Goal: Task Accomplishment & Management: Use online tool/utility

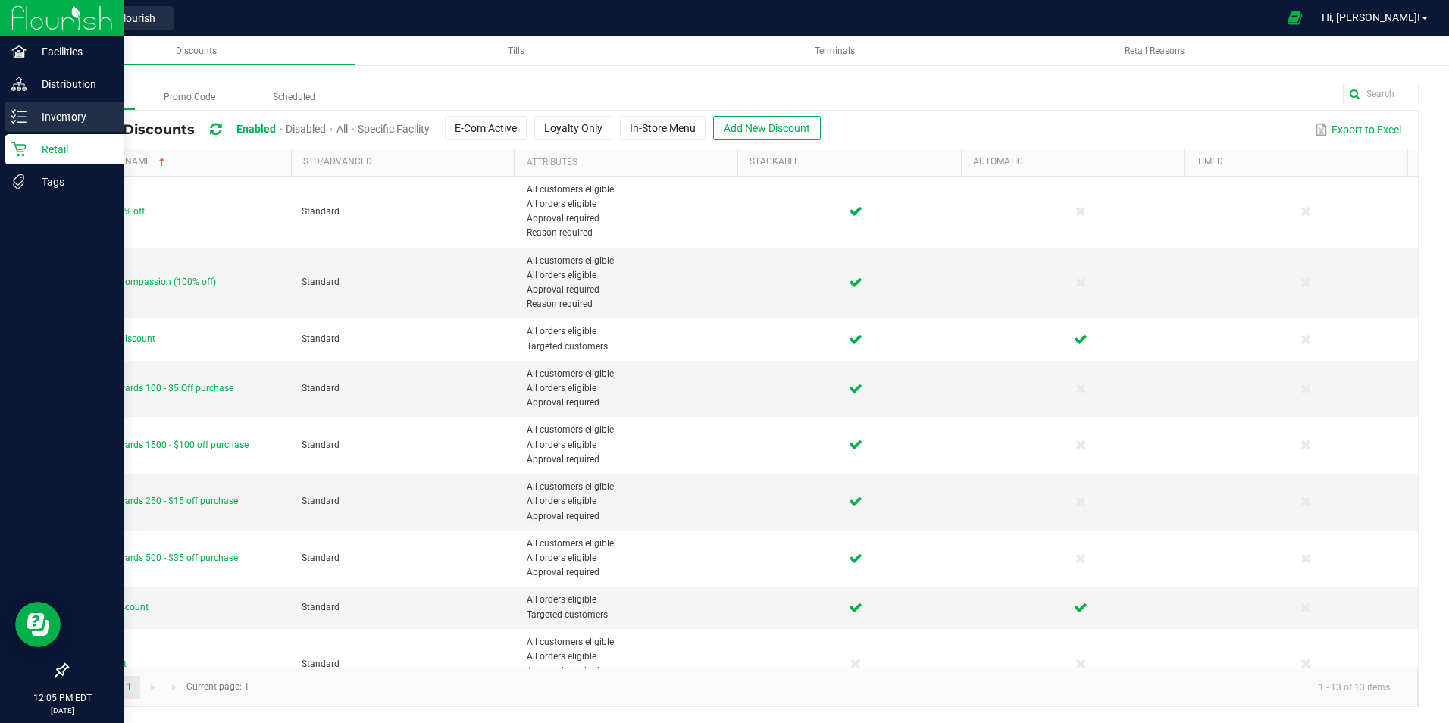
click at [36, 125] on p "Inventory" at bounding box center [72, 117] width 91 height 18
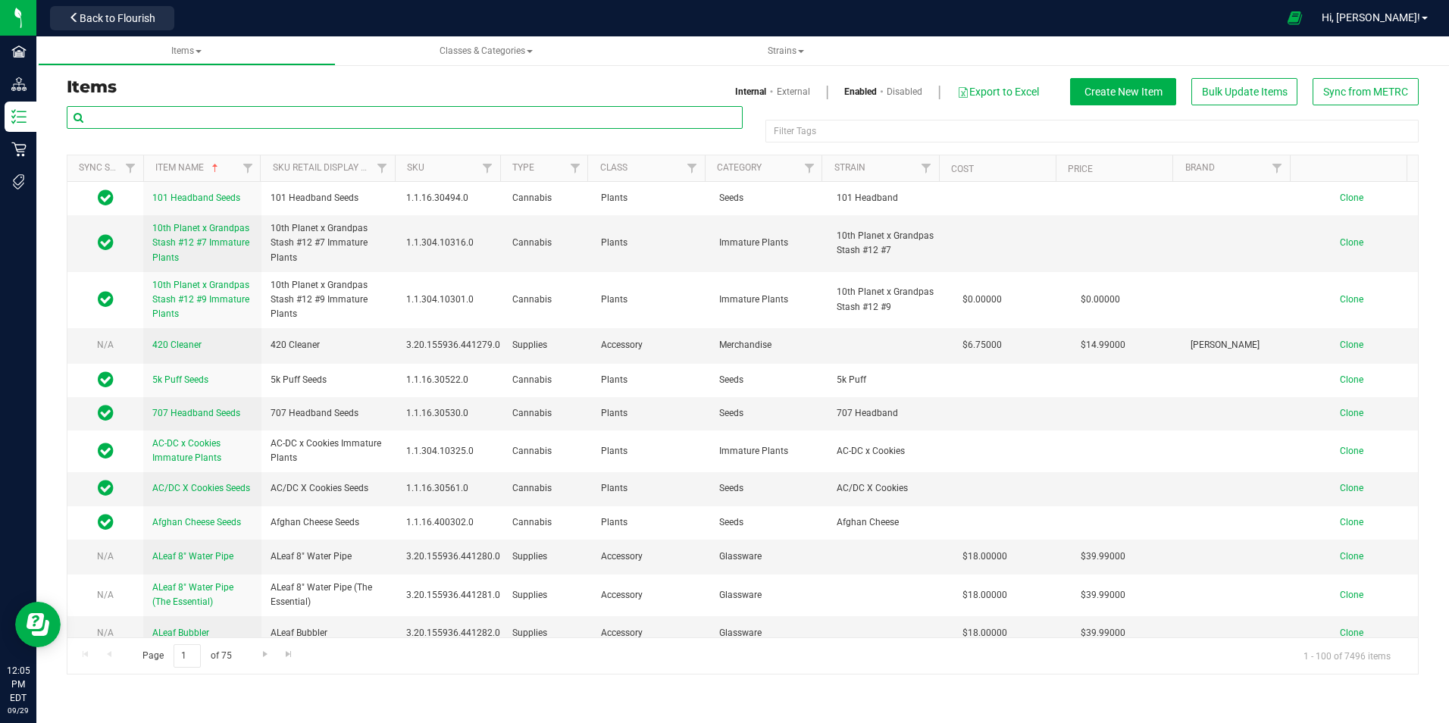
click at [253, 122] on input "text" at bounding box center [405, 117] width 676 height 23
paste input "1.2.308.234181.0"
type input "1.2.308.234181.0"
click at [787, 87] on link "External" at bounding box center [793, 92] width 33 height 14
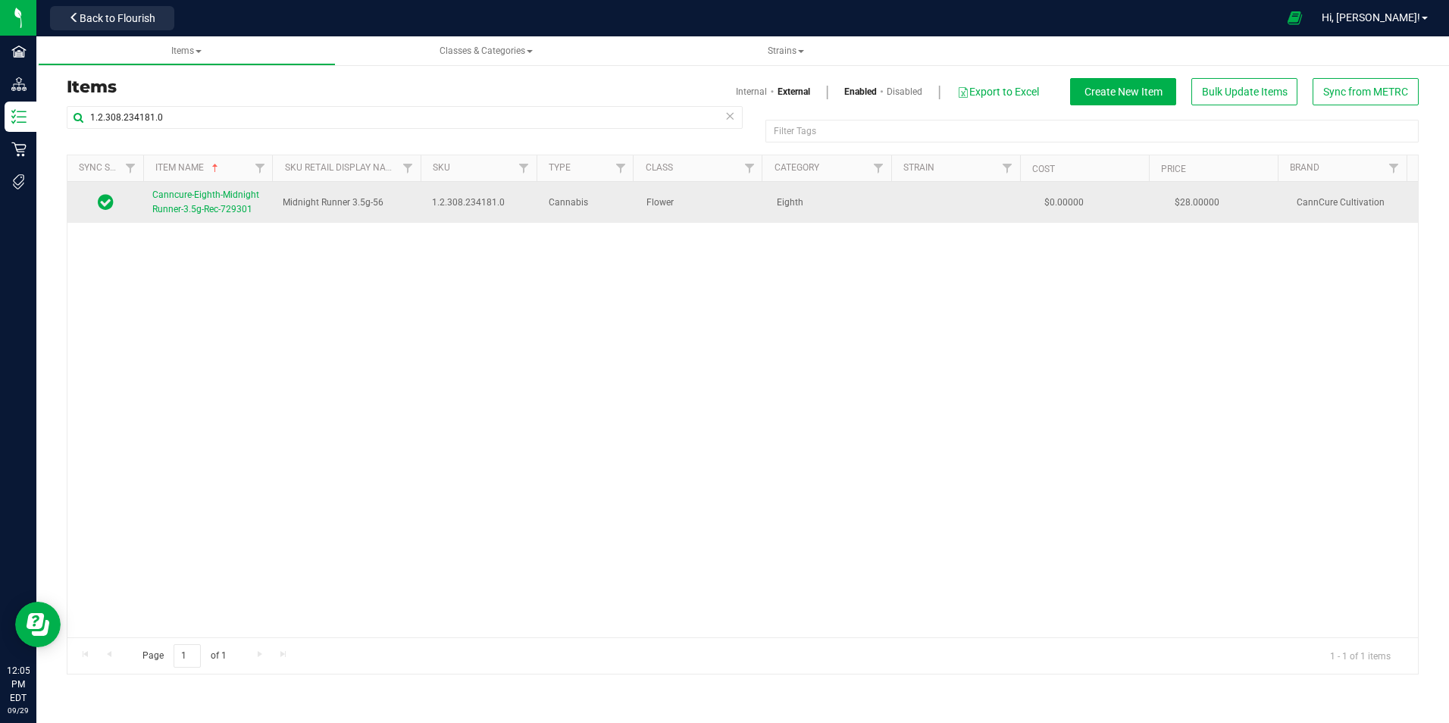
click at [204, 202] on link "Canncure-Eighth-Midnight Runner-3.5g-Rec-729301" at bounding box center [208, 202] width 112 height 29
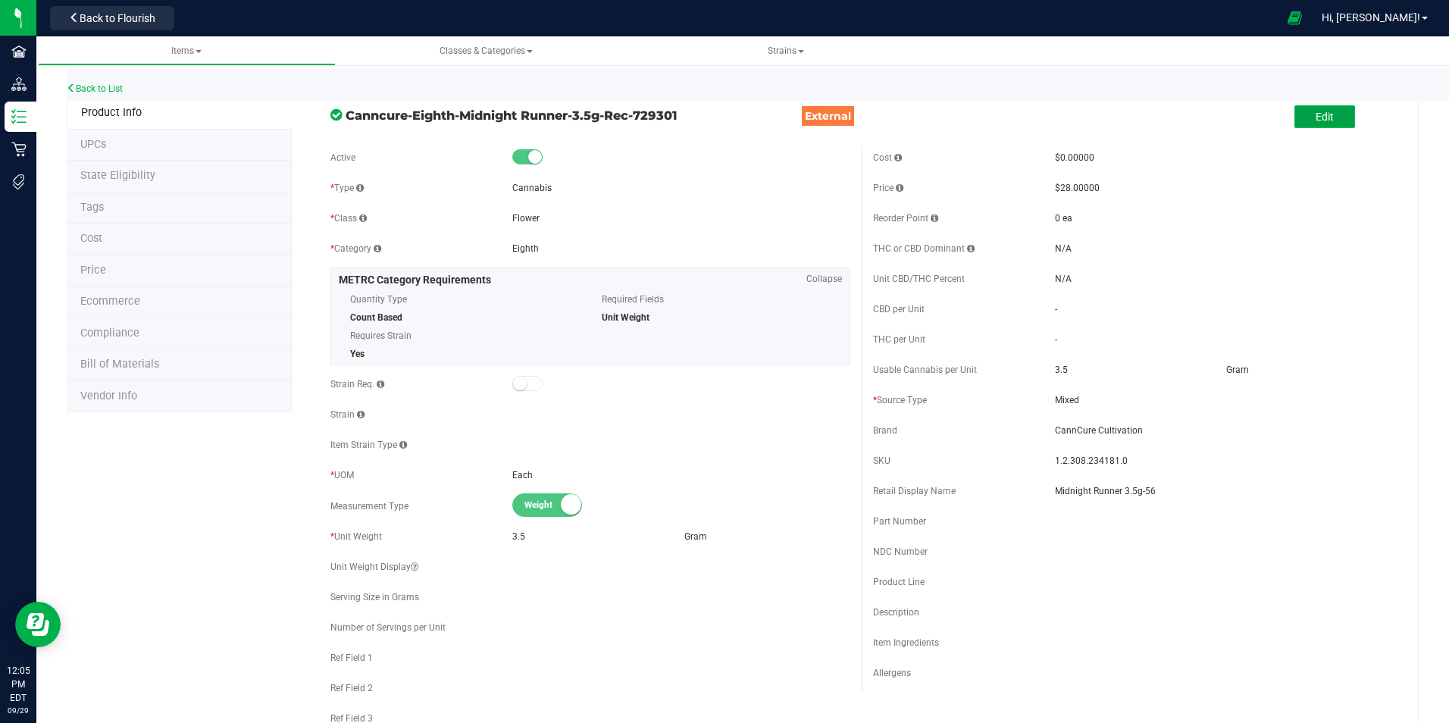
click at [1326, 118] on button "Edit" at bounding box center [1324, 116] width 61 height 23
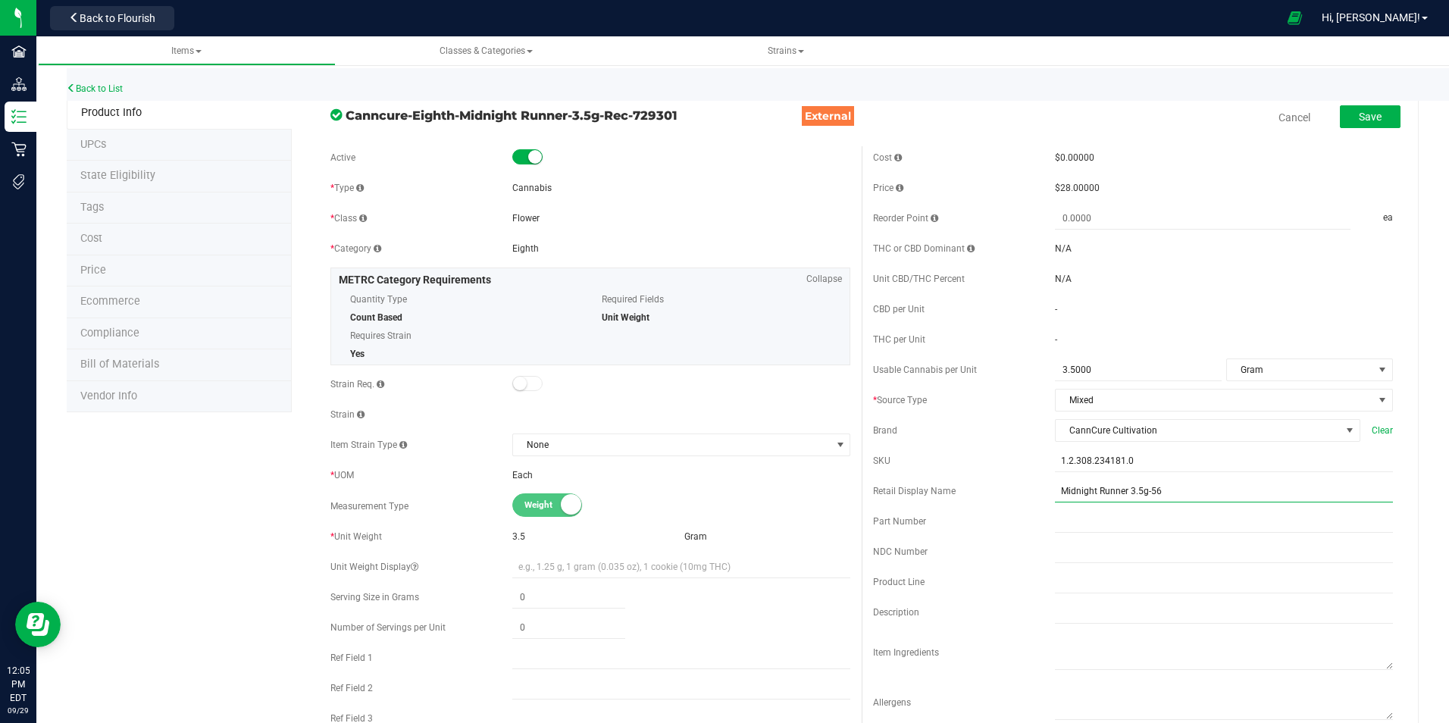
click at [1164, 494] on input "Midnight Runner 3.5g-56" at bounding box center [1224, 491] width 338 height 23
type input "Midnight Runner 3.5g-59"
click at [1359, 117] on span "Save" at bounding box center [1370, 117] width 23 height 12
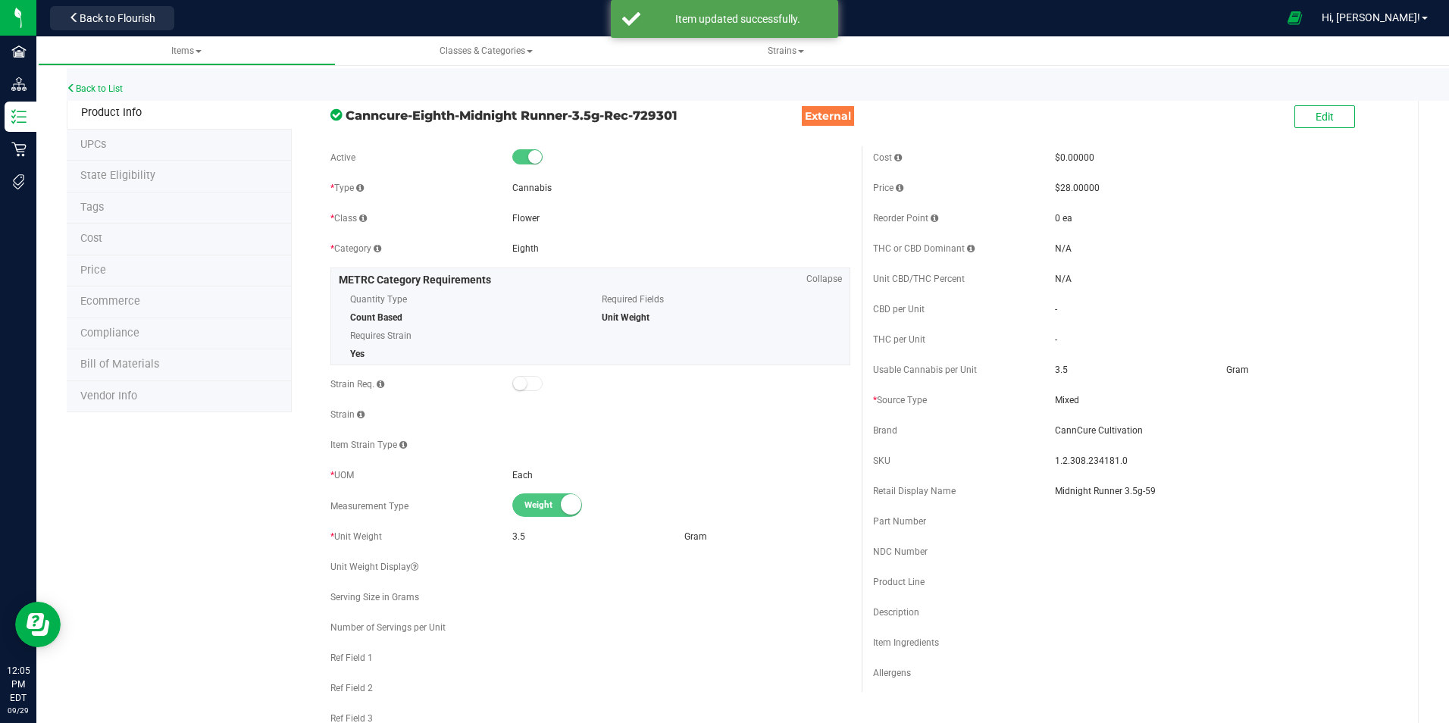
click at [86, 273] on span "Price" at bounding box center [93, 270] width 26 height 13
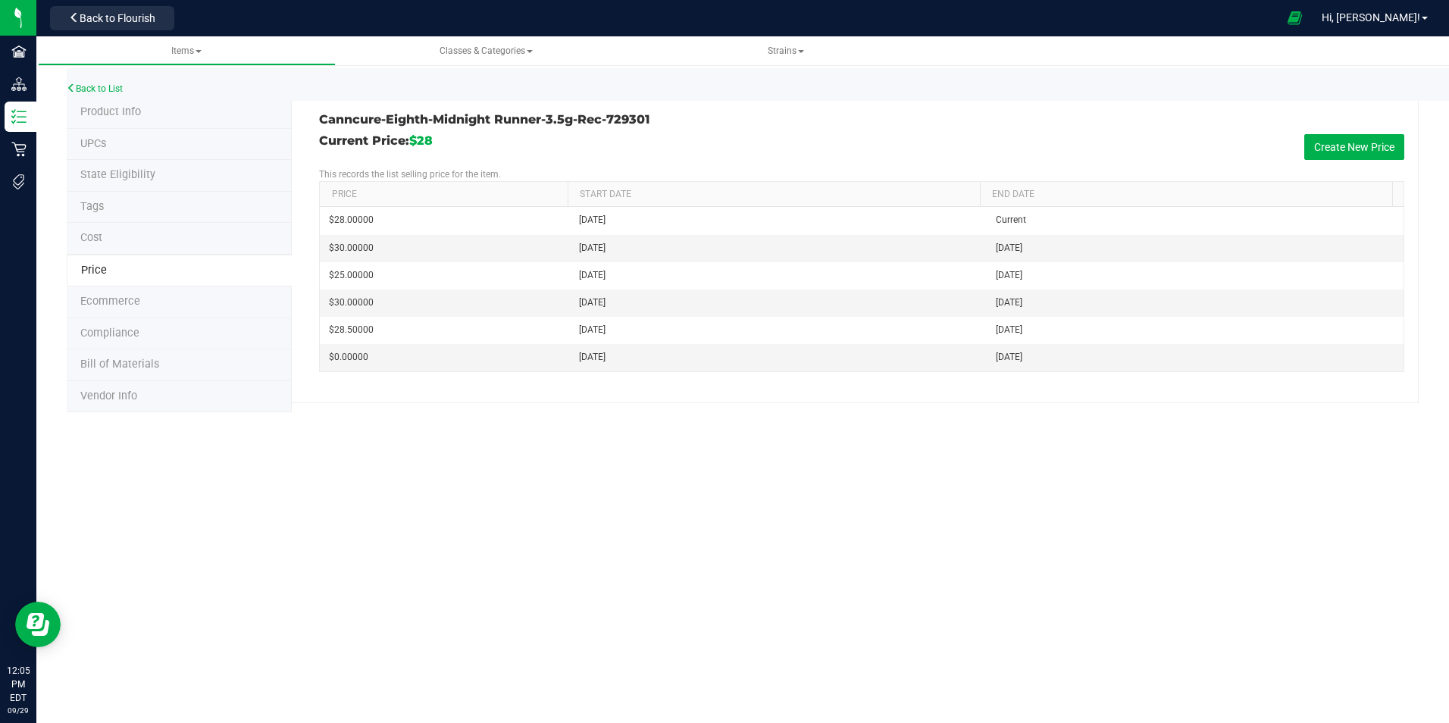
click at [124, 114] on span "Product Info" at bounding box center [110, 111] width 61 height 13
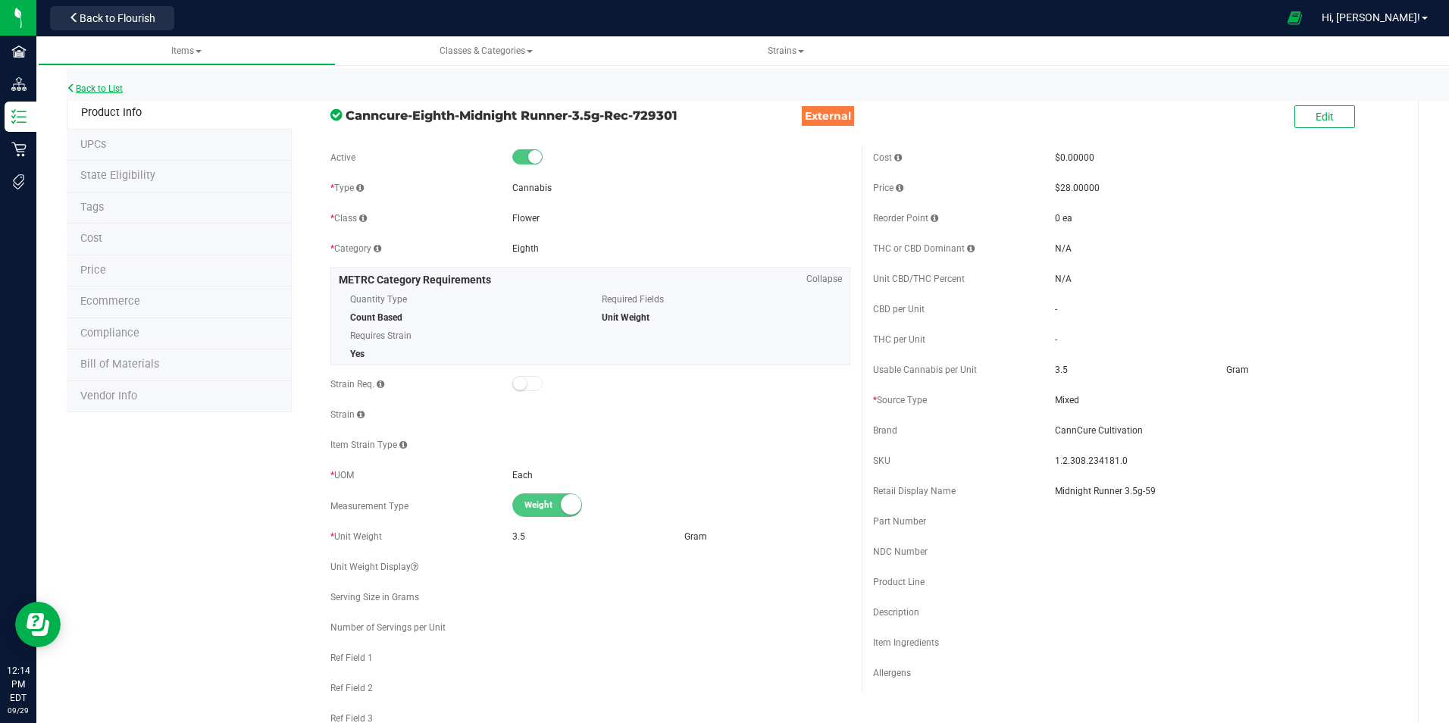
click at [89, 87] on link "Back to List" at bounding box center [95, 88] width 56 height 11
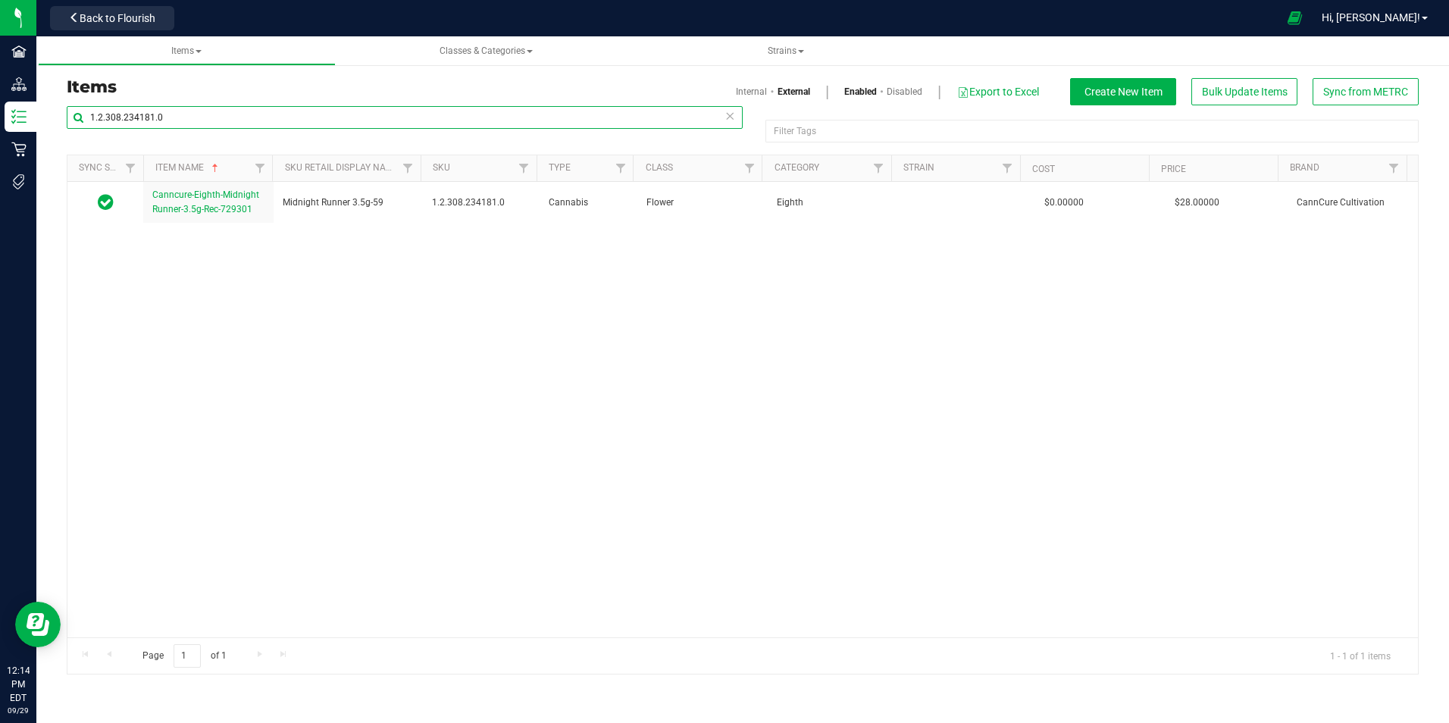
click at [139, 116] on input "1.2.308.234181.0" at bounding box center [405, 117] width 676 height 23
paste input "7.348183"
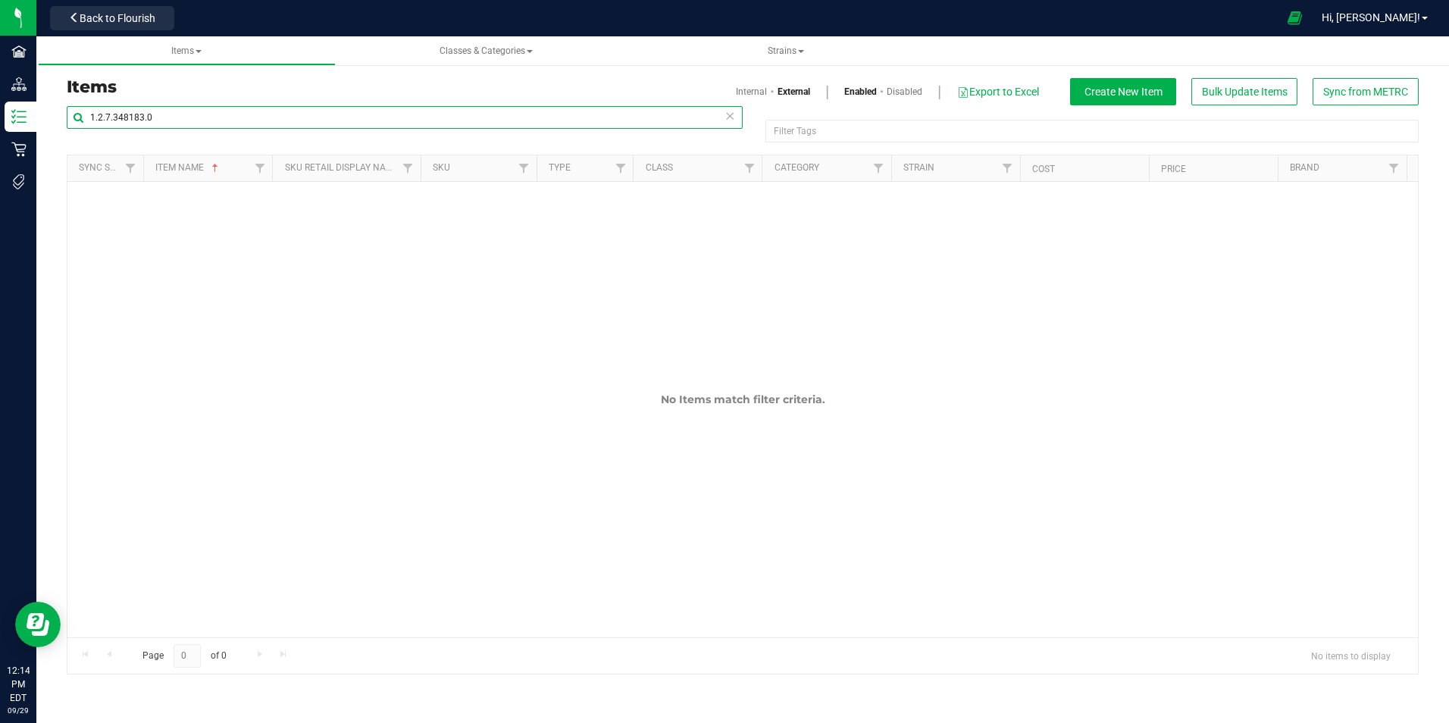
type input "1.2.7.348183.0"
click at [745, 94] on link "Internal" at bounding box center [751, 92] width 31 height 14
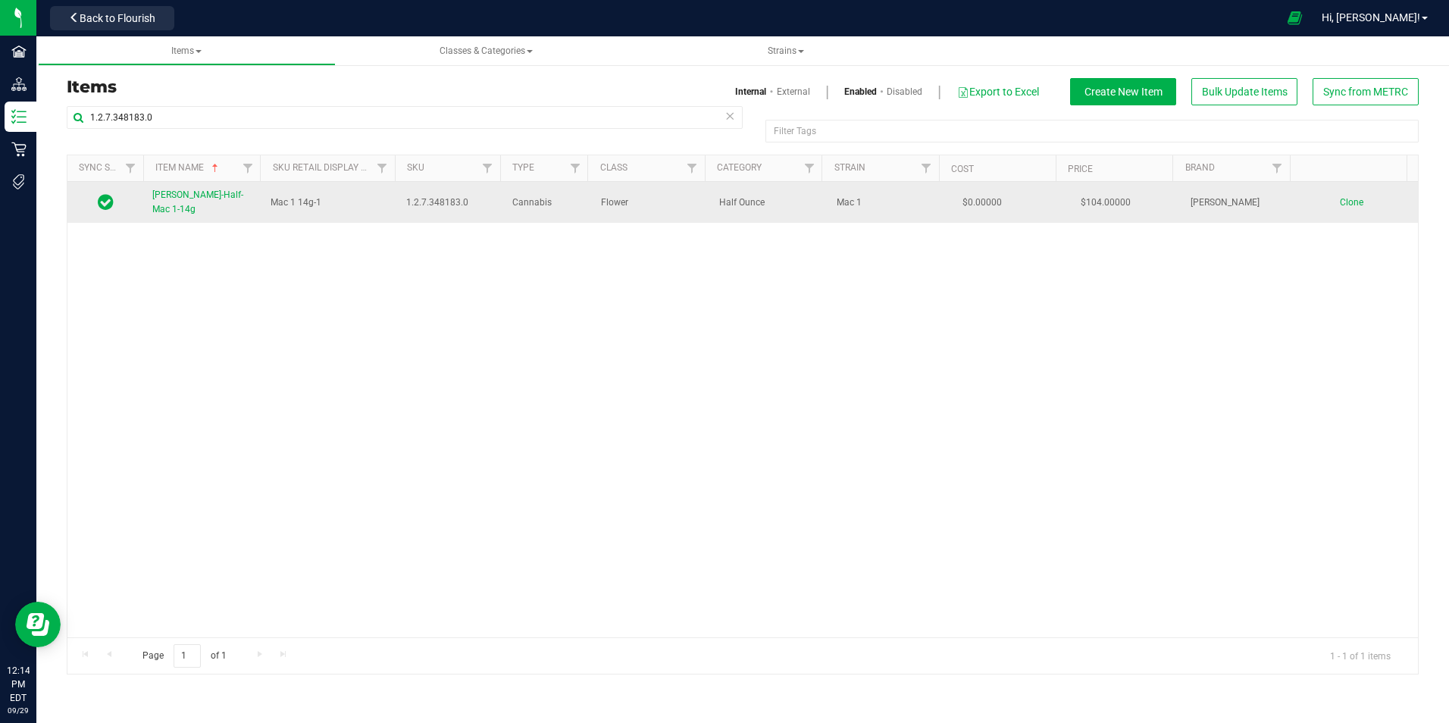
click at [205, 192] on link "Slater-Half-Mac 1-14g" at bounding box center [202, 202] width 100 height 29
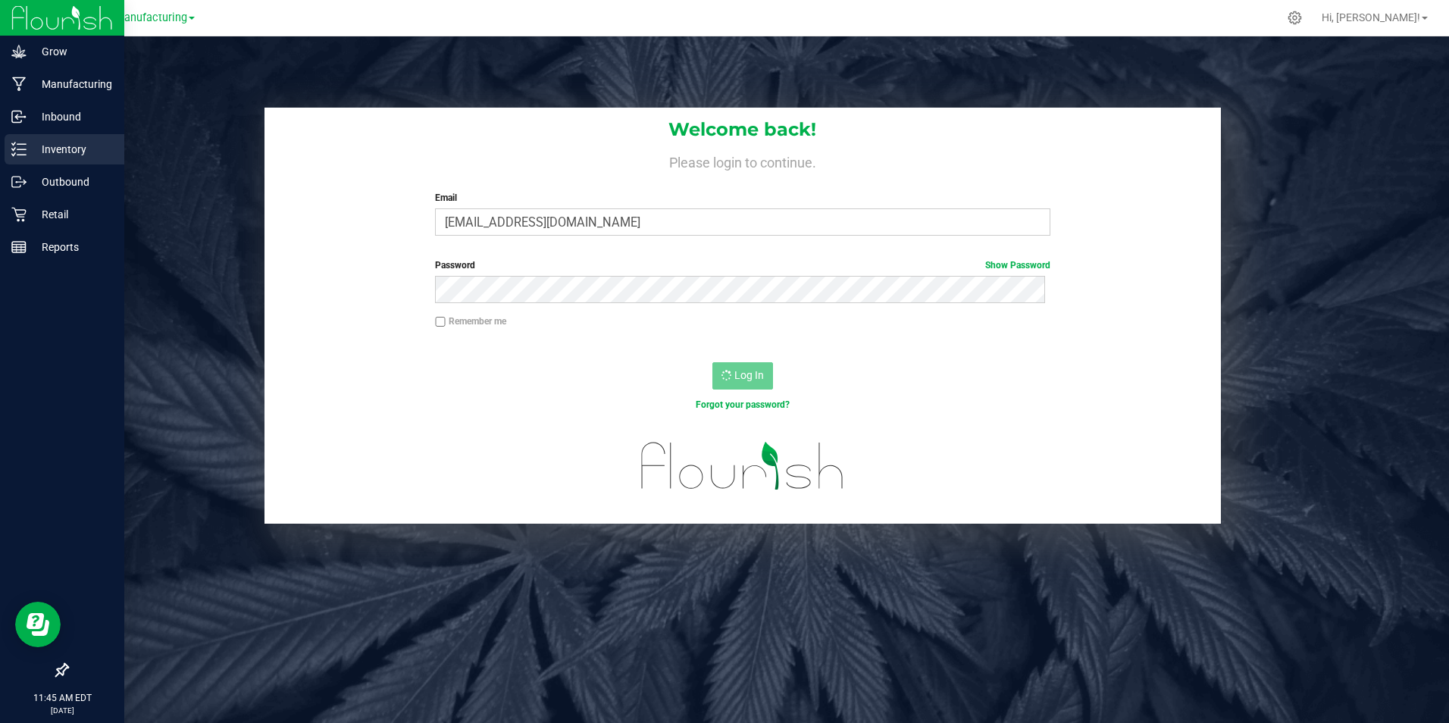
click at [58, 153] on p "Inventory" at bounding box center [72, 149] width 91 height 18
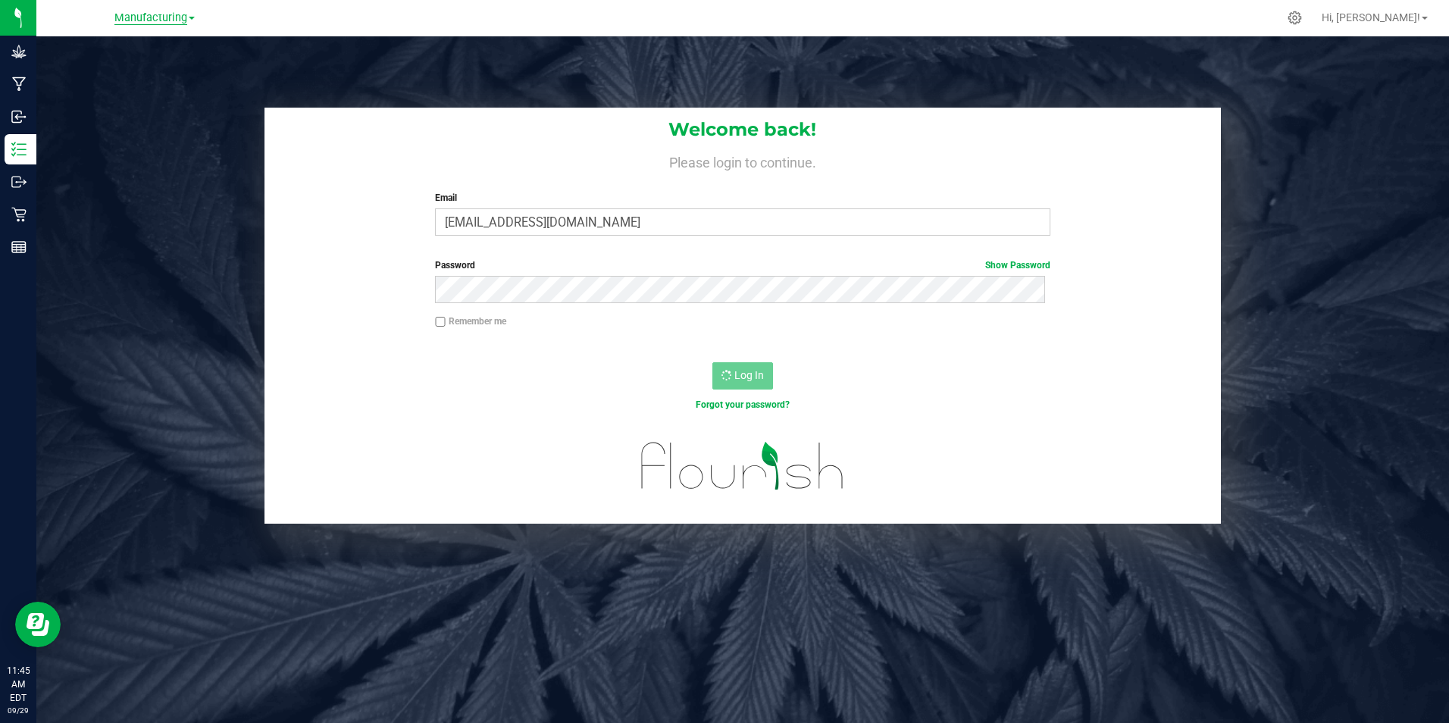
click at [163, 14] on span "Manufacturing" at bounding box center [150, 18] width 73 height 14
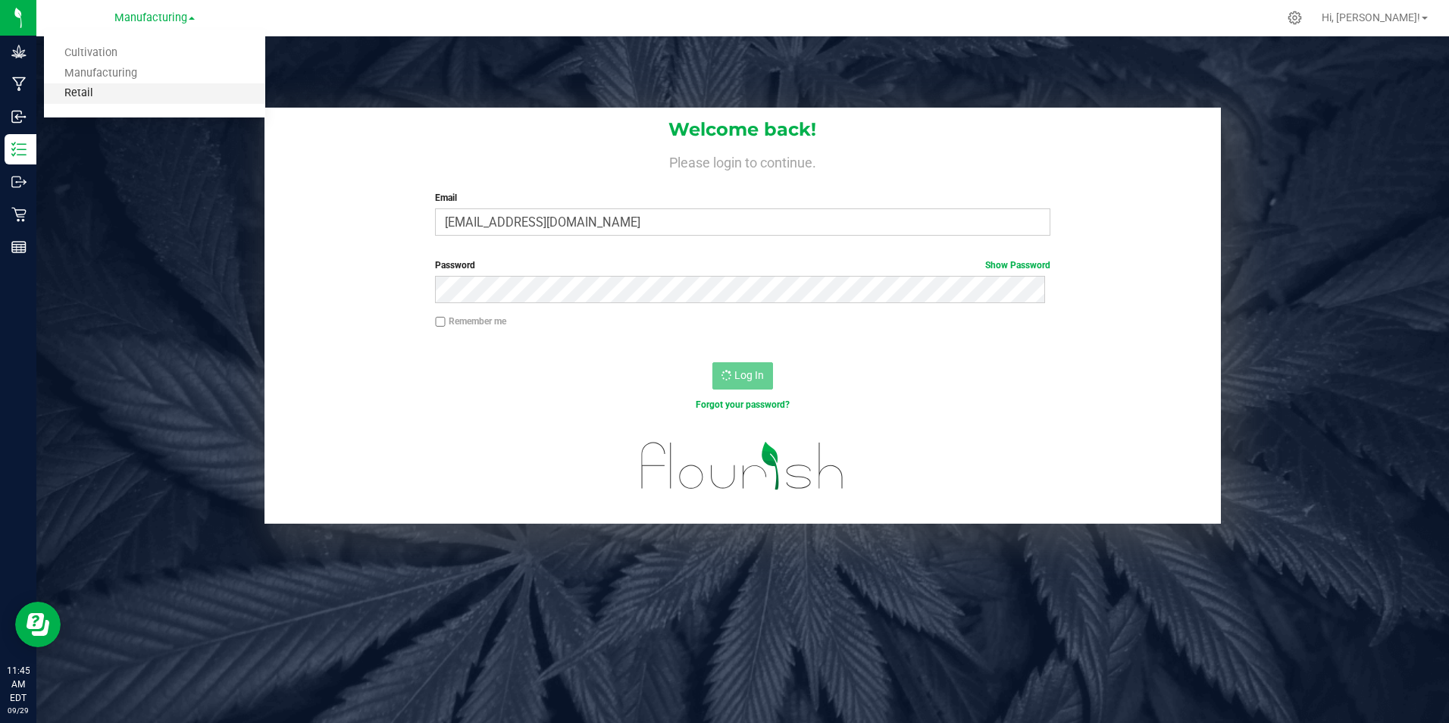
click at [102, 97] on link "Retail" at bounding box center [154, 93] width 221 height 20
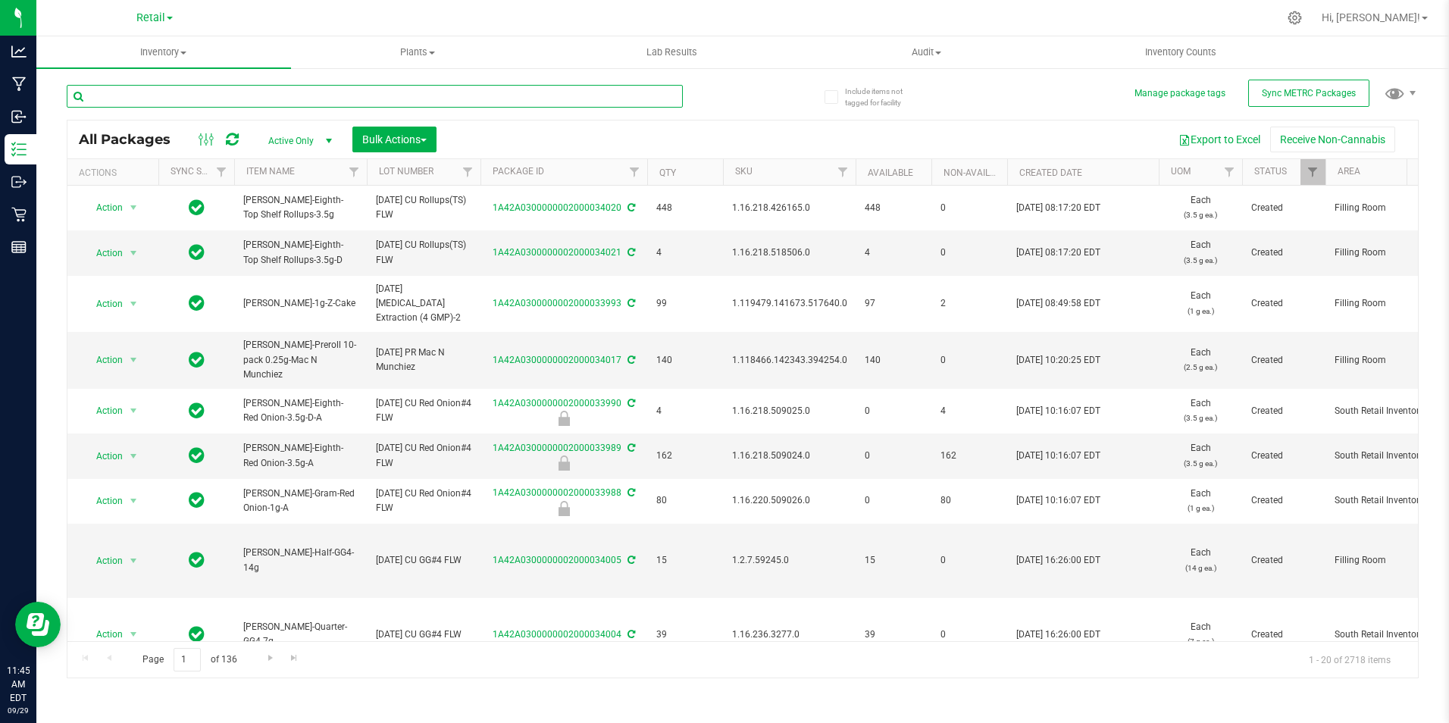
click at [224, 97] on input "text" at bounding box center [375, 96] width 616 height 23
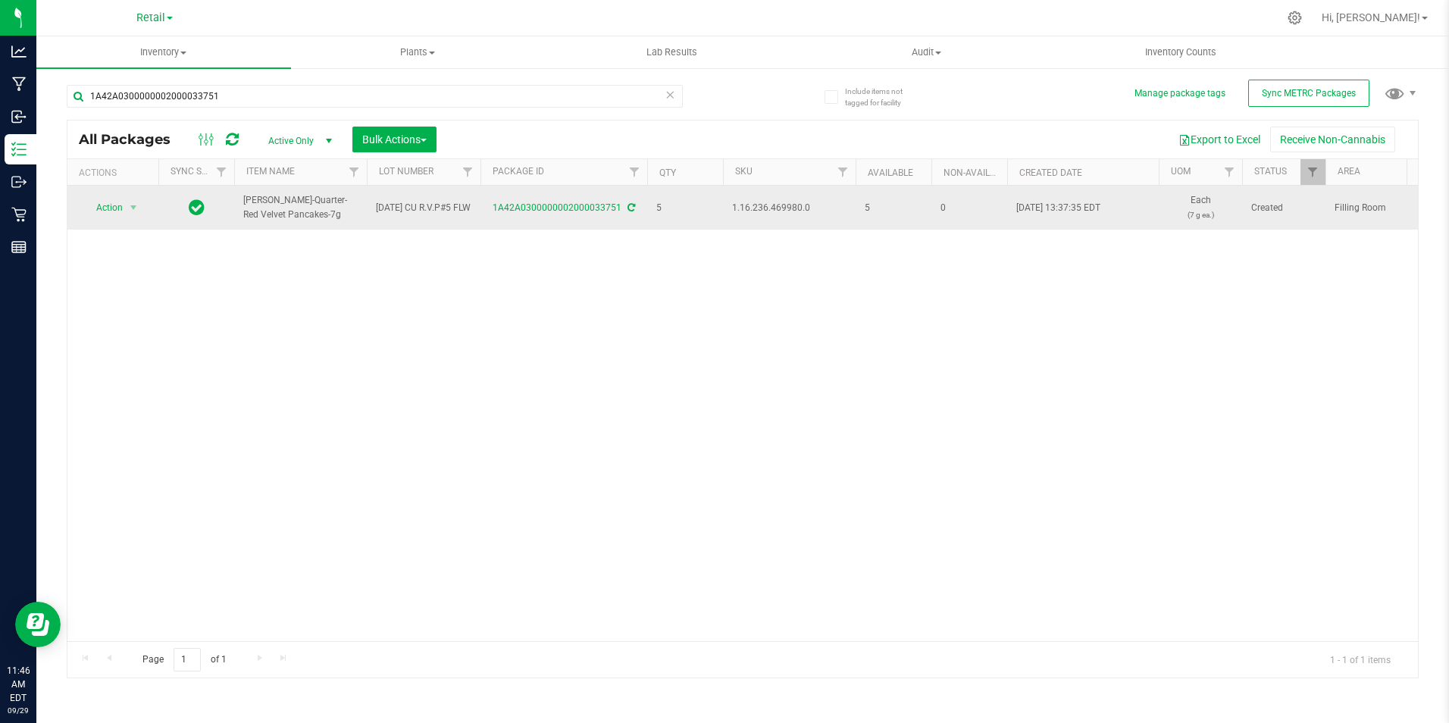
click at [771, 205] on span "1.16.236.469980.0" at bounding box center [789, 208] width 114 height 14
copy span "1.16.236.469980.0"
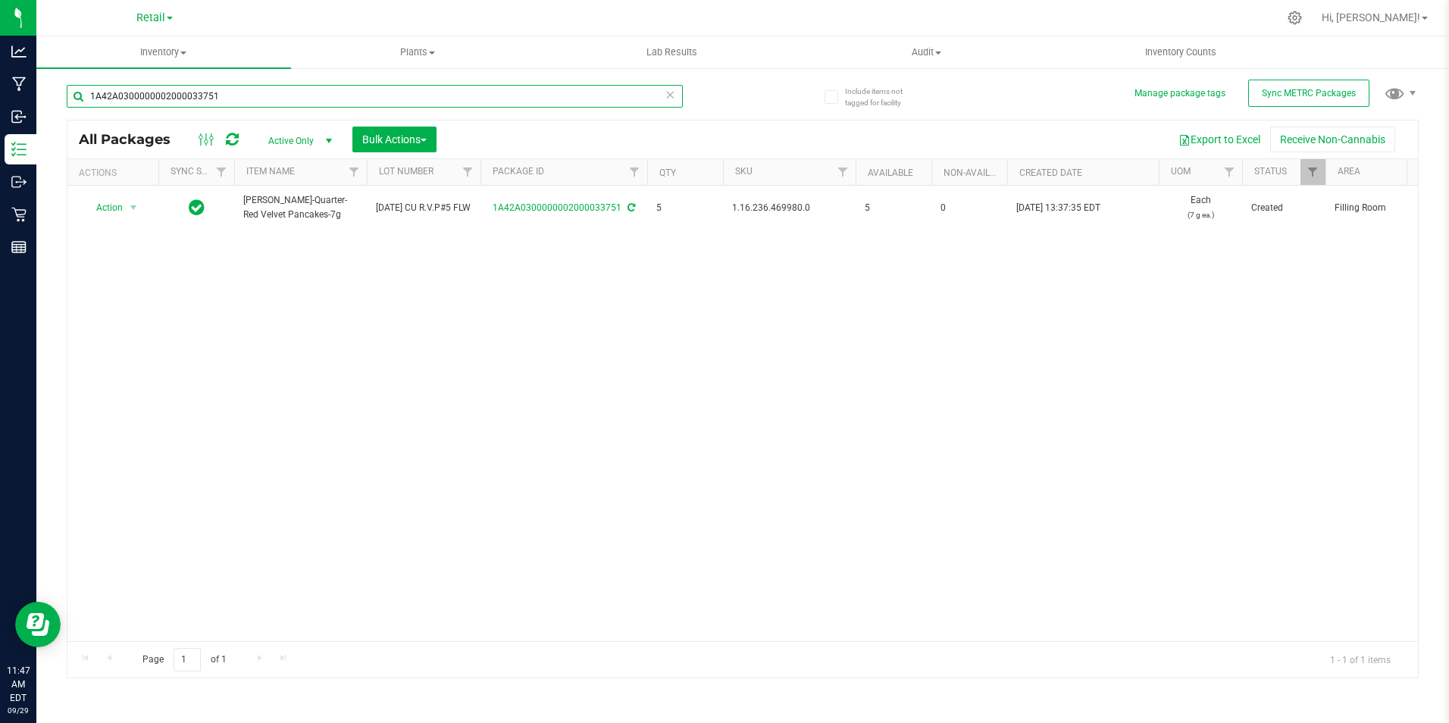
click at [217, 98] on input "1A42A0300000002000033751" at bounding box center [375, 96] width 616 height 23
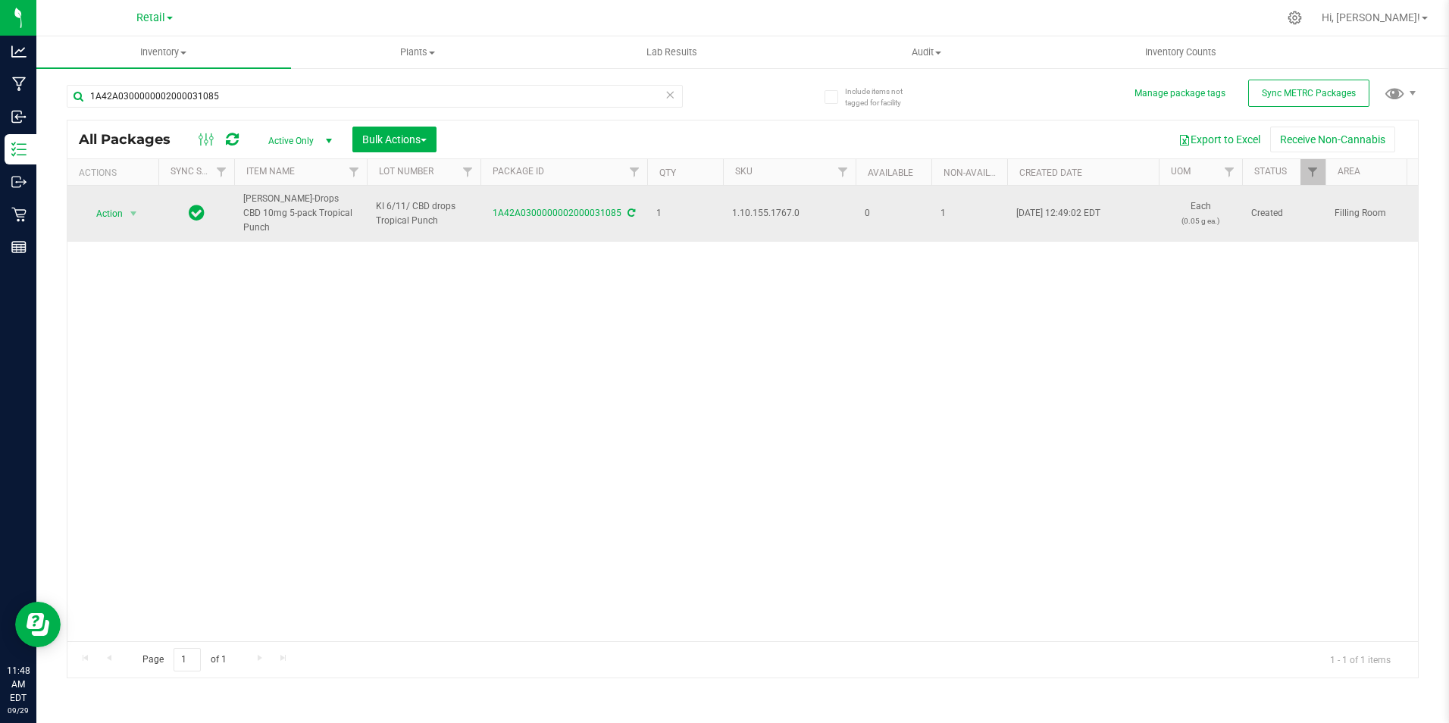
drag, startPoint x: 349, startPoint y: 227, endPoint x: 237, endPoint y: 205, distance: 114.1
click at [237, 205] on td "Slater-Drops CBD 10mg 5-pack Tropical Punch" at bounding box center [300, 214] width 133 height 56
drag, startPoint x: 237, startPoint y: 205, endPoint x: 258, endPoint y: 205, distance: 21.2
copy span "Slater-Drops CBD 10mg 5-pack Tropical Punch"
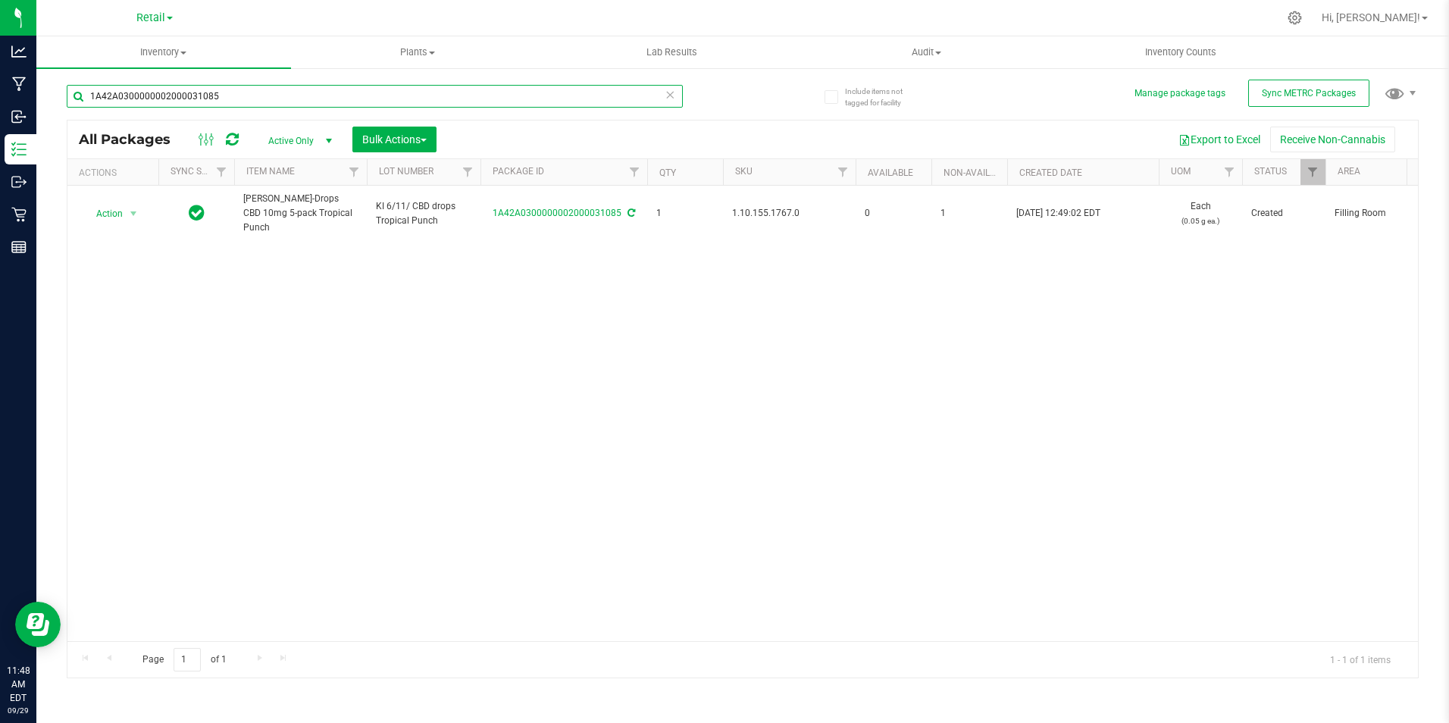
click at [211, 97] on input "1A42A0300000002000031085" at bounding box center [375, 96] width 616 height 23
paste input "Slater-Drops CBD 10mg 5-pack Tropical Punch"
click at [292, 105] on input "Slater-Drops CBD 10mg 5-pack Tropical Punch" at bounding box center [375, 96] width 616 height 23
click at [292, 104] on input "Slater-Drops CBD 10mg 5-pack Tropical Punch" at bounding box center [375, 96] width 616 height 23
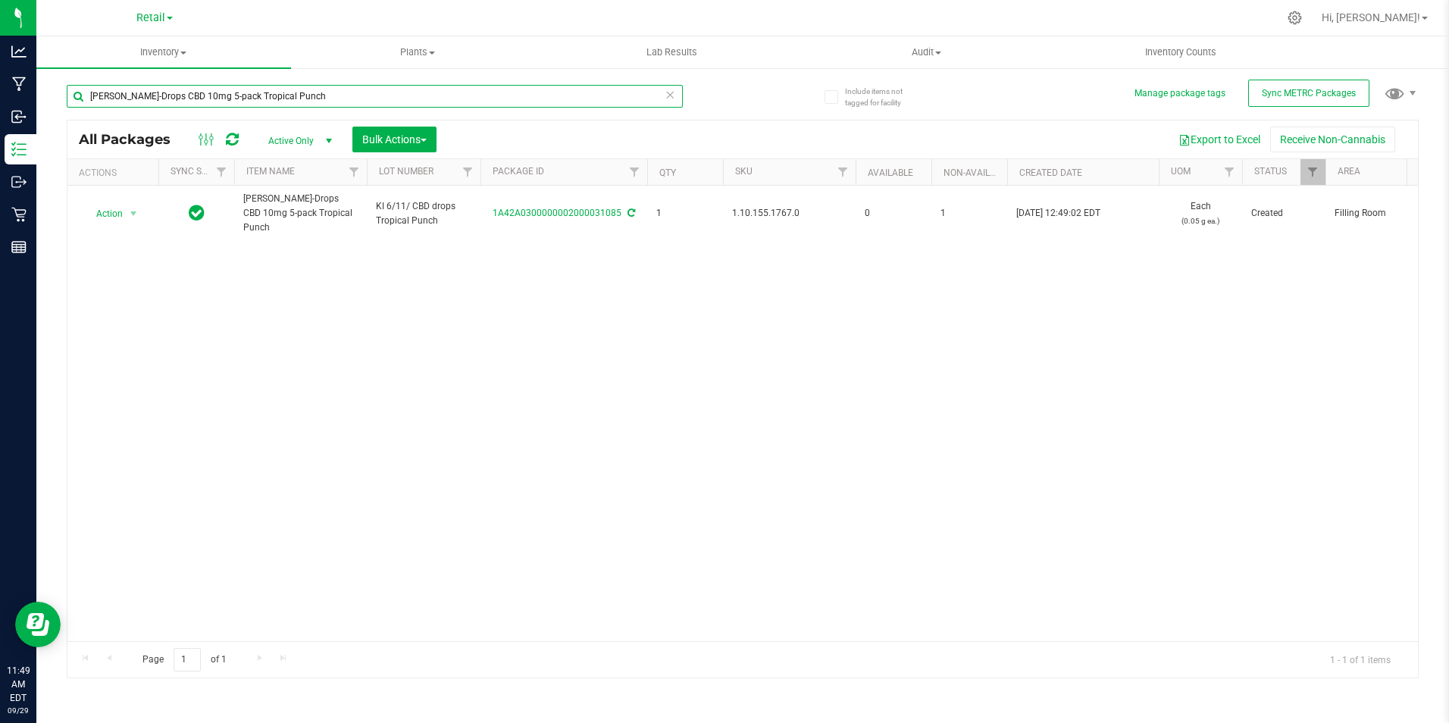
click at [292, 104] on input "Slater-Drops CBD 10mg 5-pack Tropical Punch" at bounding box center [375, 96] width 616 height 23
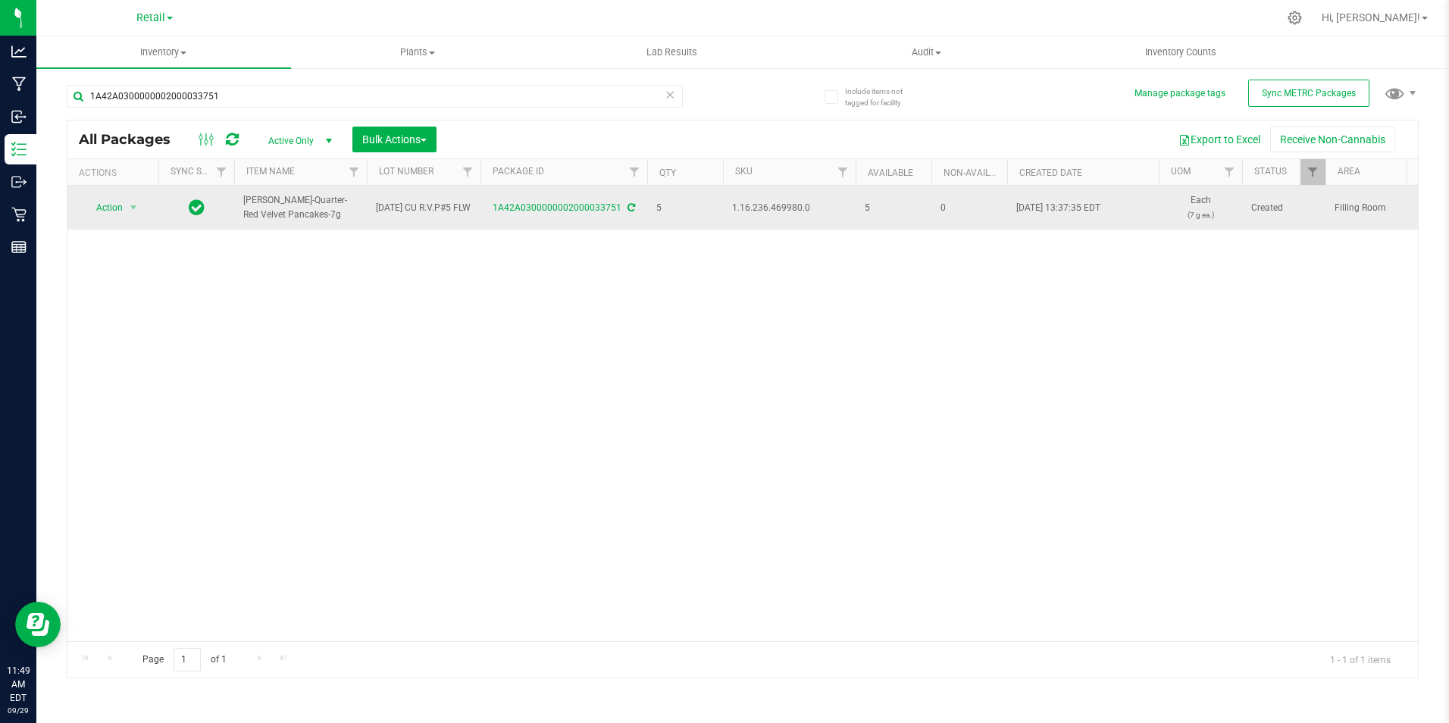
click at [791, 210] on span "1.16.236.469980.0" at bounding box center [789, 208] width 114 height 14
copy span "1.16.236.469980.0"
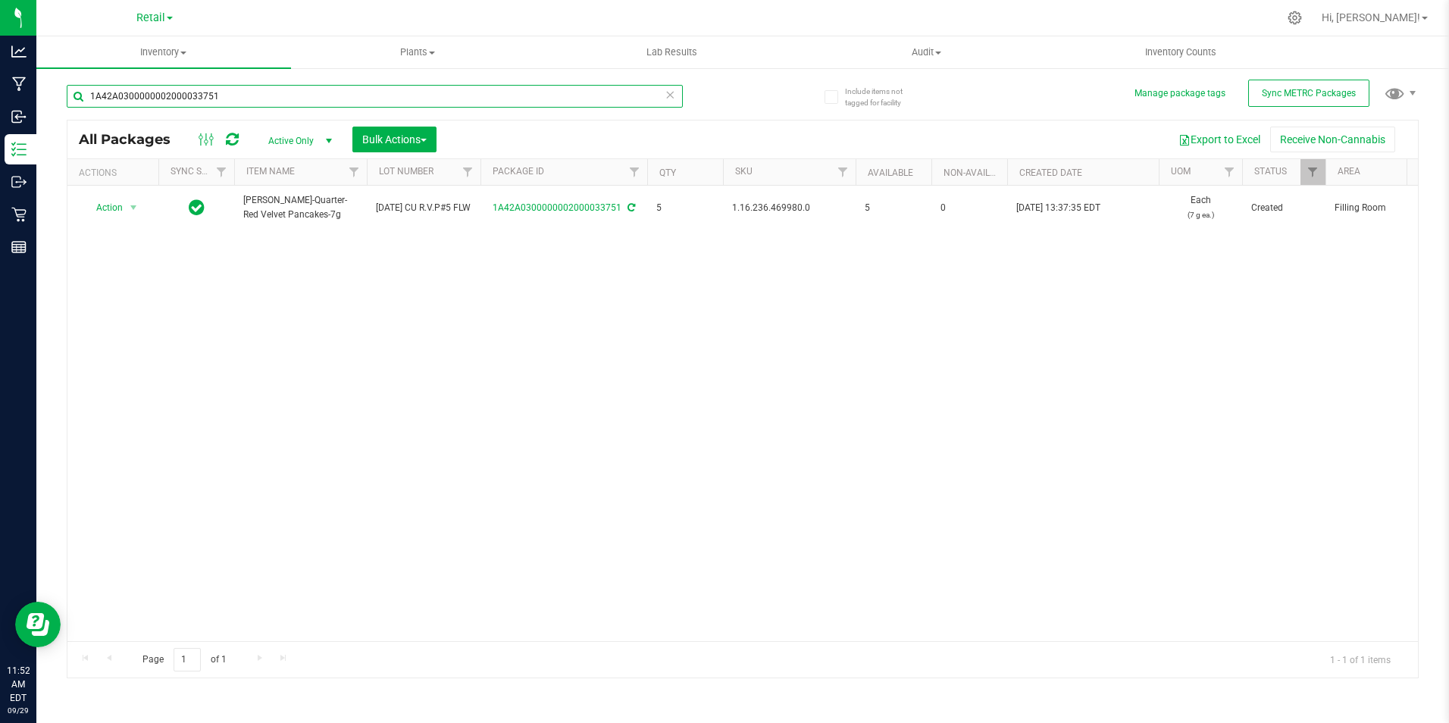
click at [254, 100] on input "1A42A0300000002000033751" at bounding box center [375, 96] width 616 height 23
click at [271, 97] on input "1A42A0300000002000033751" at bounding box center [375, 96] width 616 height 23
click at [265, 92] on input "1A42A0300000002000033752" at bounding box center [375, 96] width 616 height 23
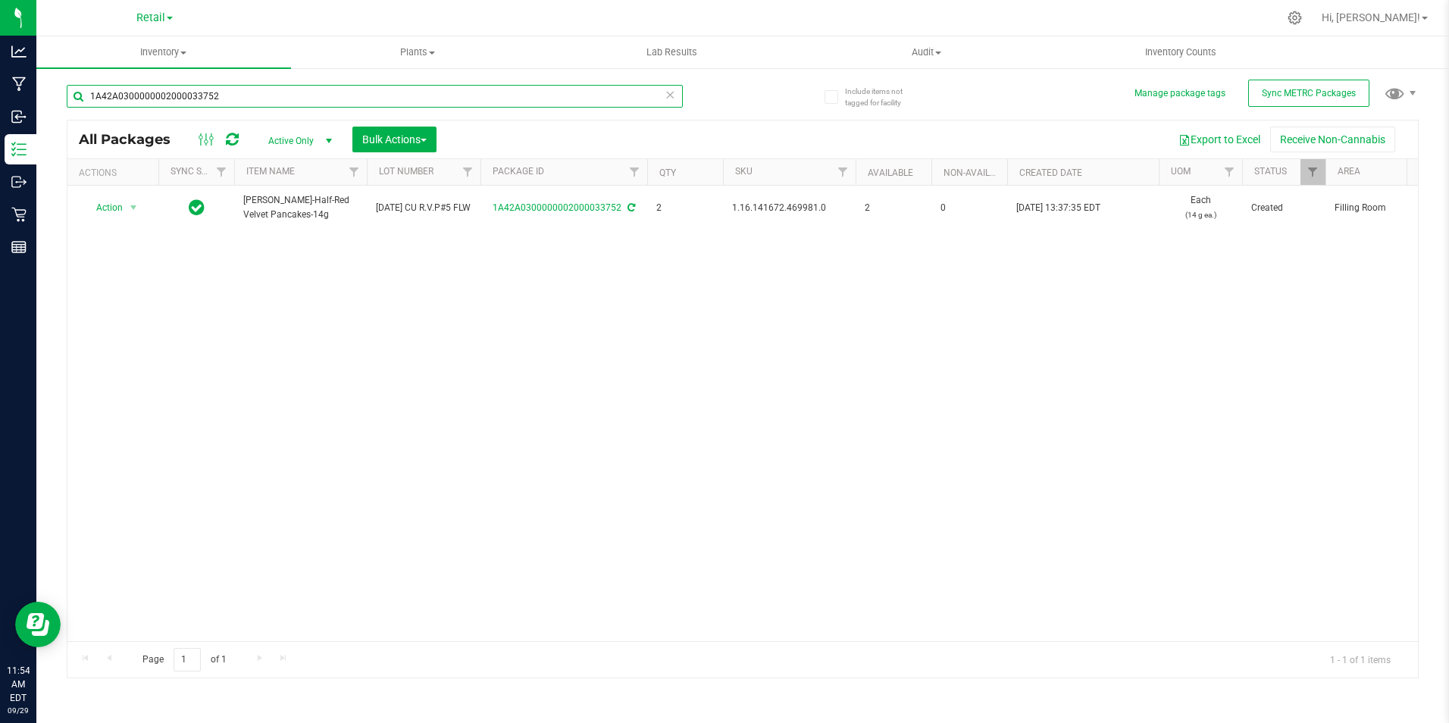
click at [266, 100] on input "1A42A0300000002000033752" at bounding box center [375, 96] width 616 height 23
click at [258, 106] on input "1A42A0300000002000033752" at bounding box center [375, 96] width 616 height 23
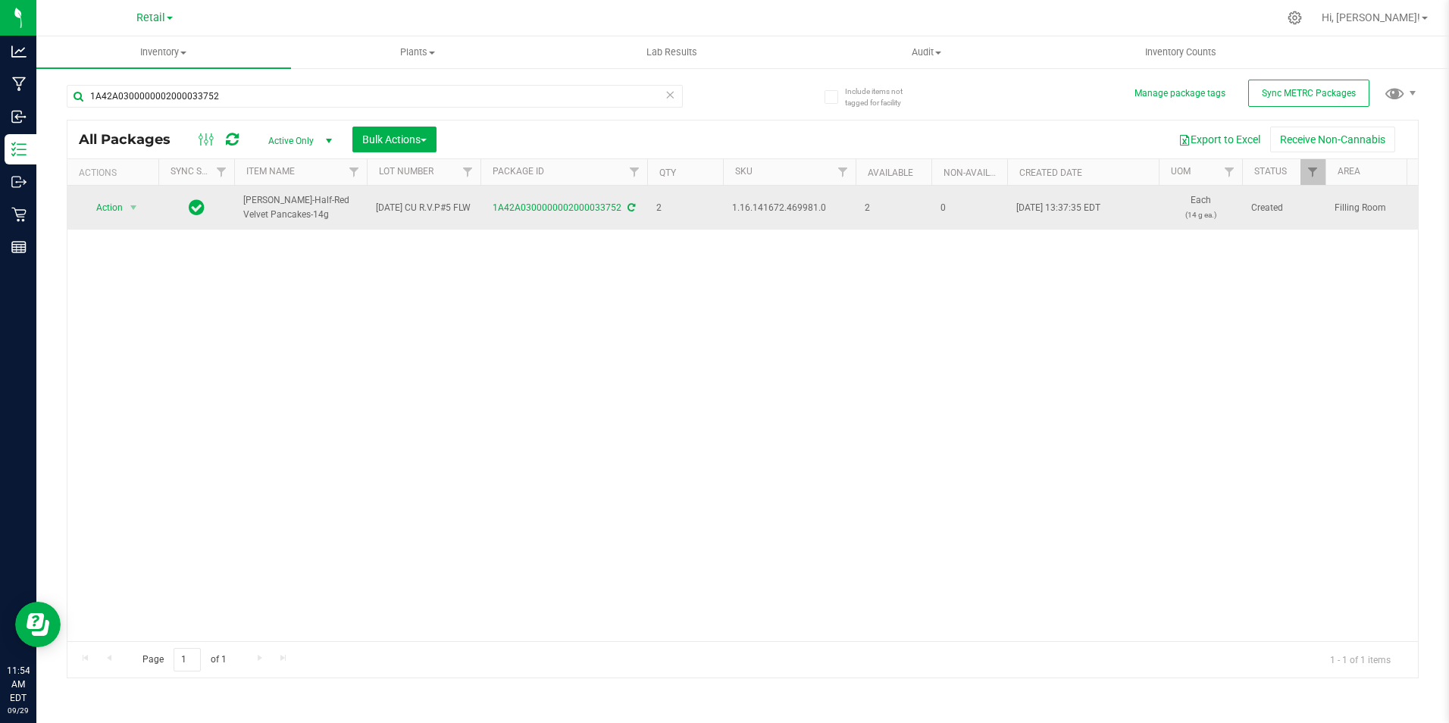
click at [752, 201] on span "1.16.141672.469981.0" at bounding box center [789, 208] width 114 height 14
copy span "1.16.141672.469981.0"
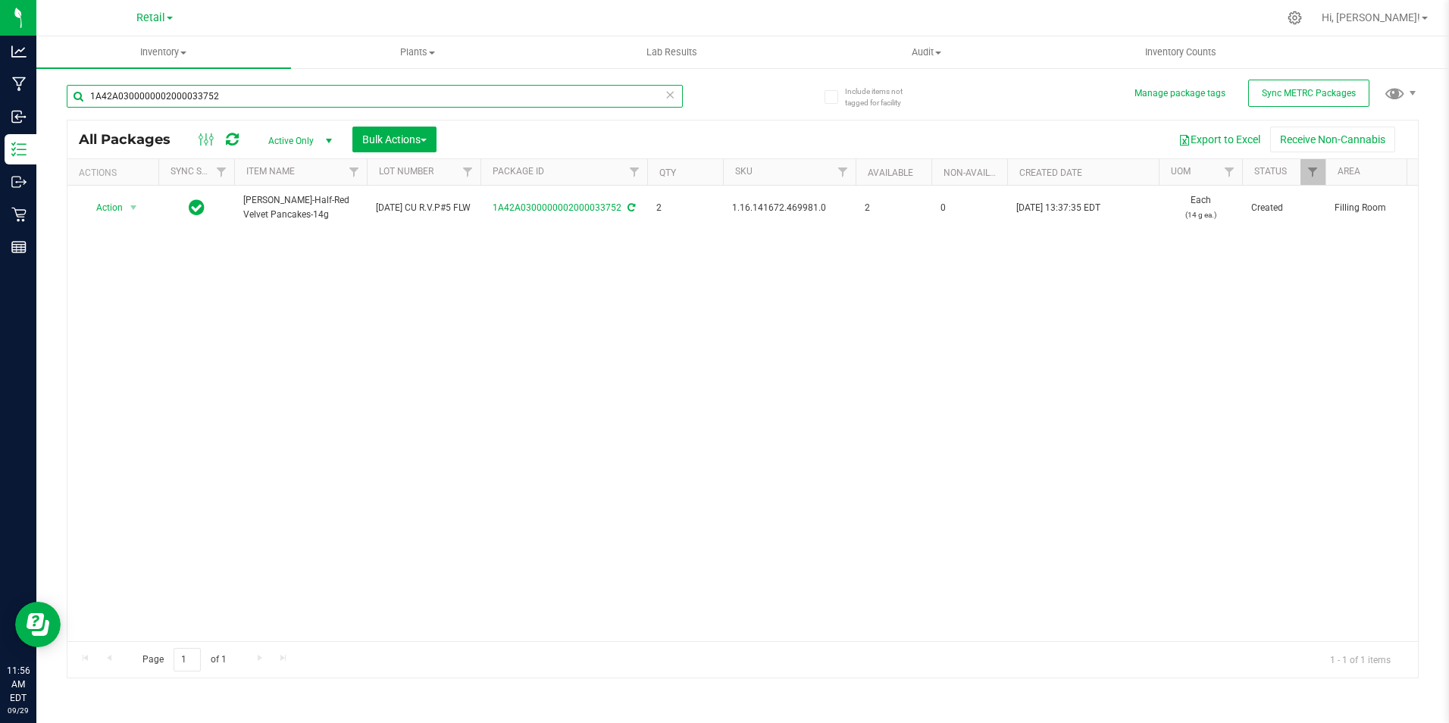
click at [255, 102] on input "1A42A0300000002000033752" at bounding box center [375, 96] width 616 height 23
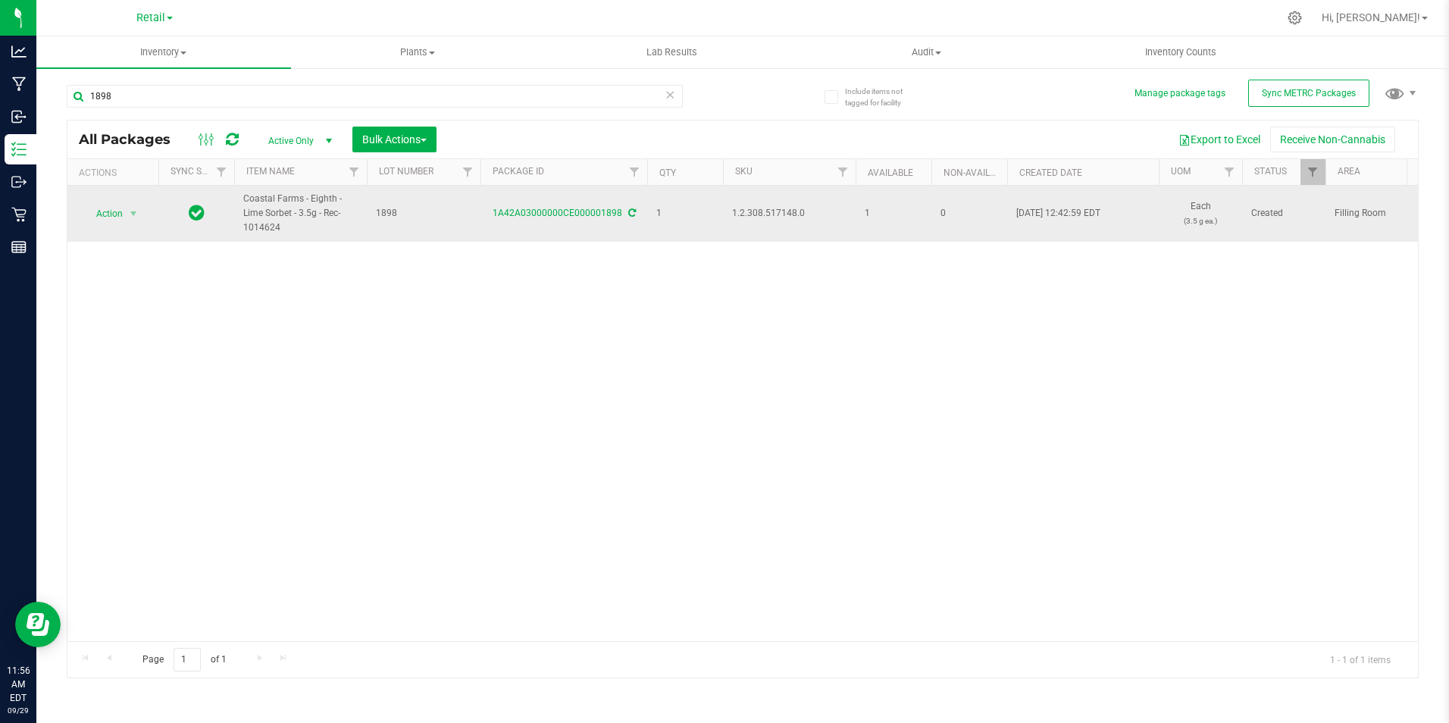
click at [762, 209] on span "1.2.308.517148.0" at bounding box center [789, 213] width 114 height 14
copy span "1.2.308.517148.0"
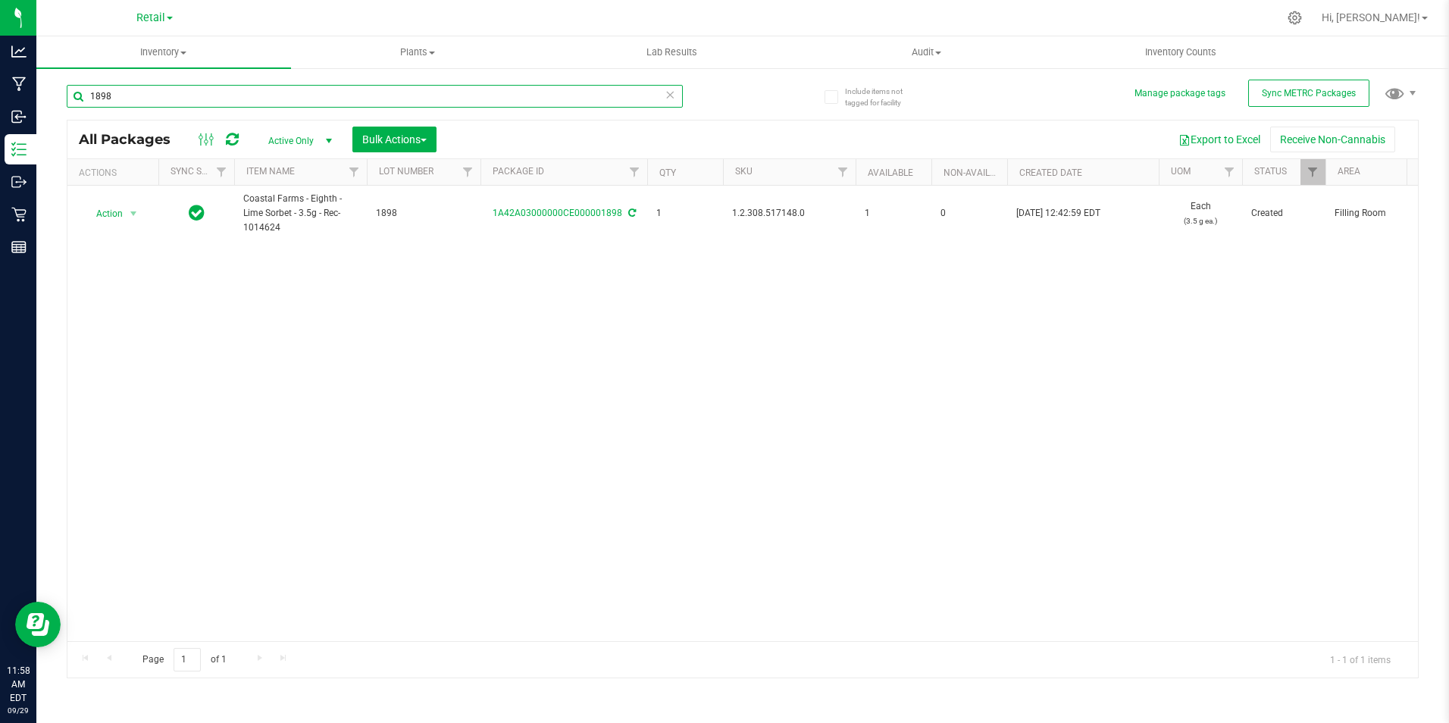
click at [176, 99] on input "1898" at bounding box center [375, 96] width 616 height 23
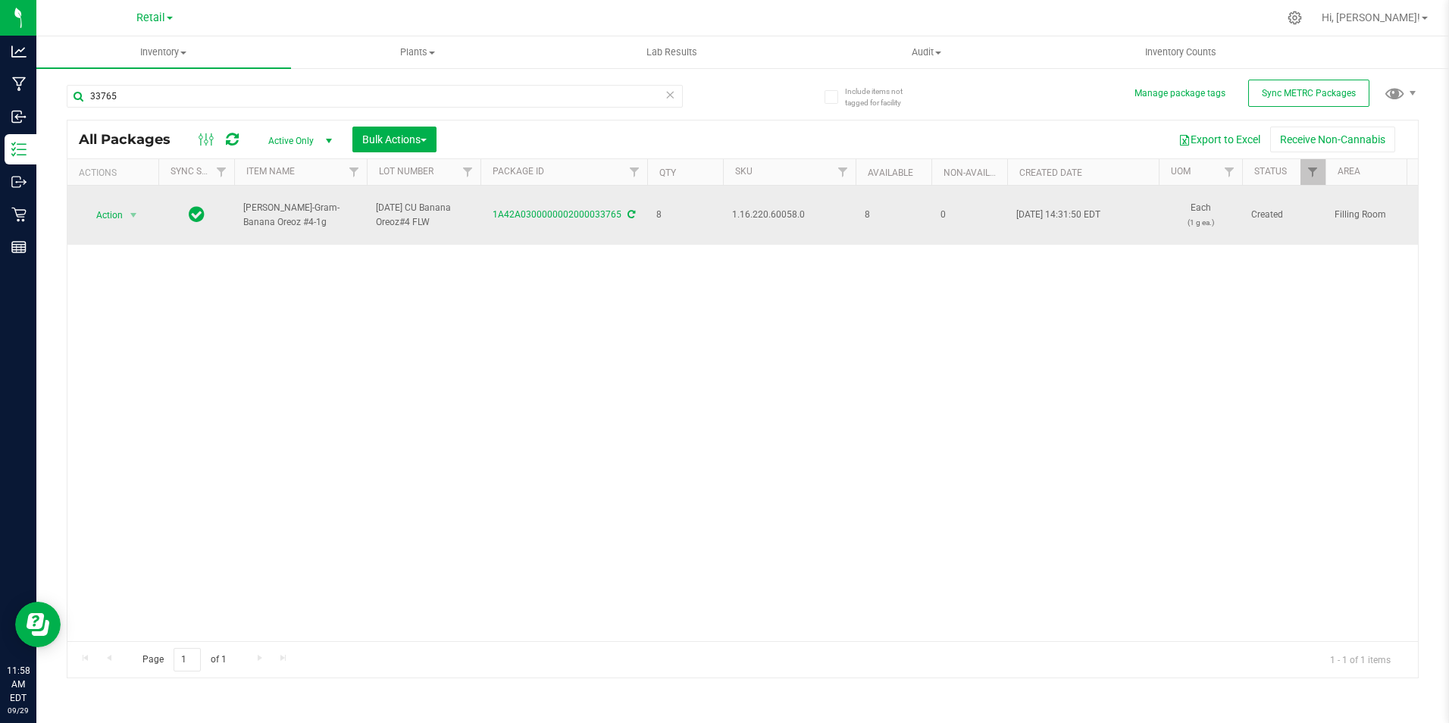
click at [789, 215] on span "1.16.220.60058.0" at bounding box center [789, 215] width 114 height 14
copy span "1.16.220.60058.0"
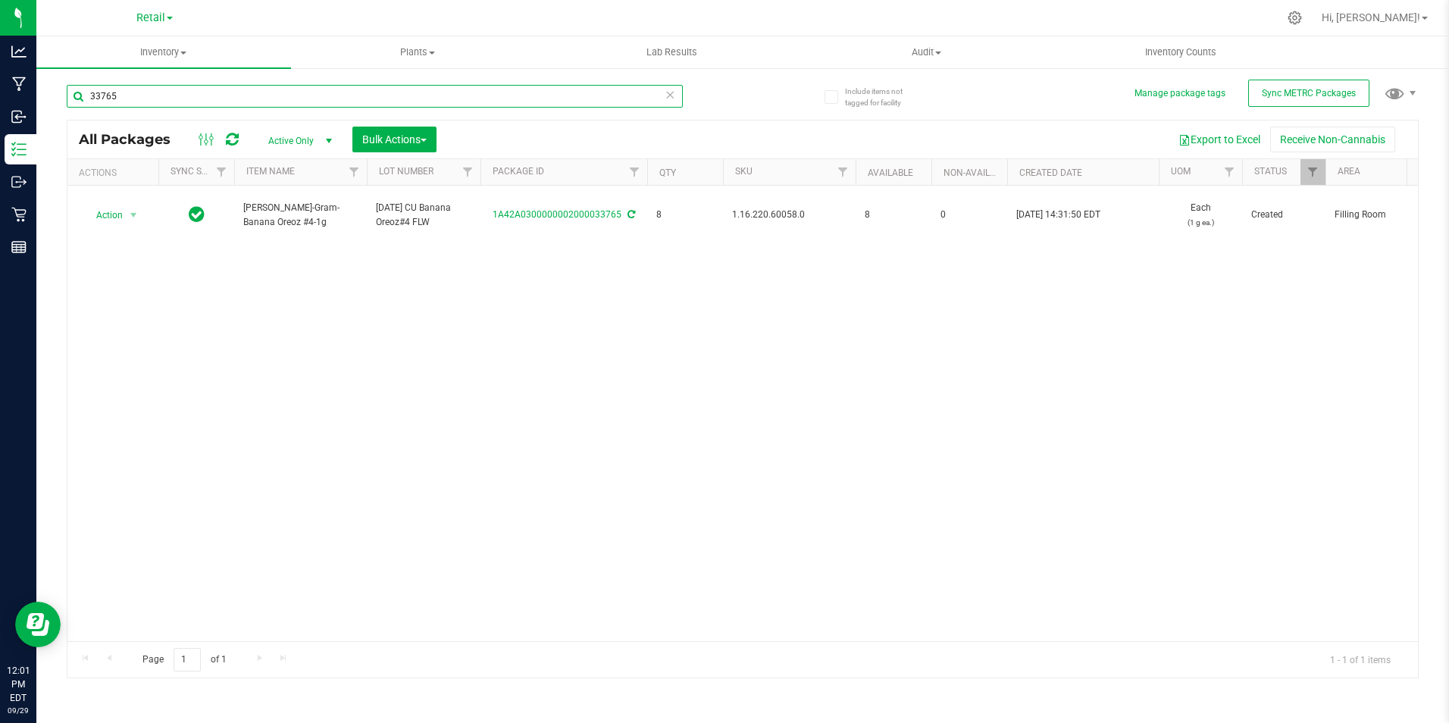
click at [140, 95] on input "33765" at bounding box center [375, 96] width 616 height 23
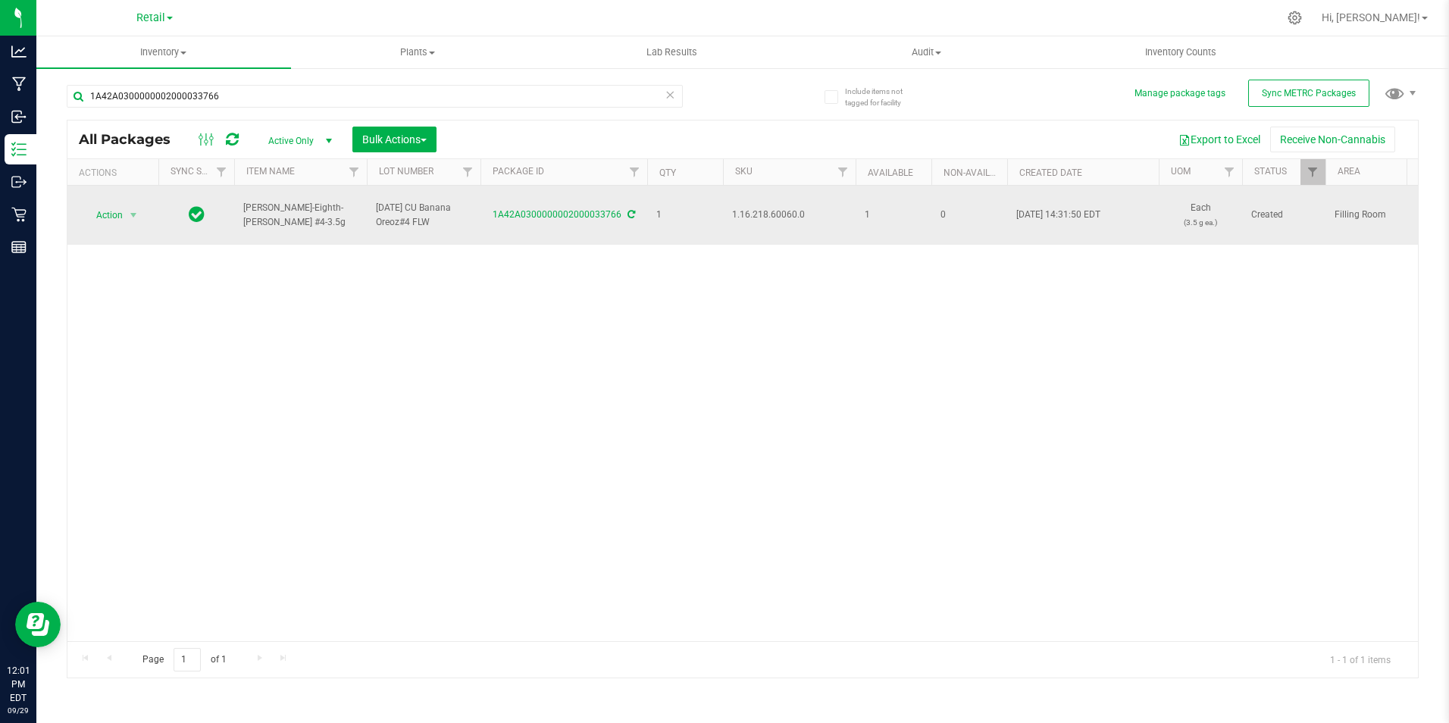
click at [796, 214] on span "1.16.218.60060.0" at bounding box center [789, 215] width 114 height 14
copy tr "1.16.218.60060.0"
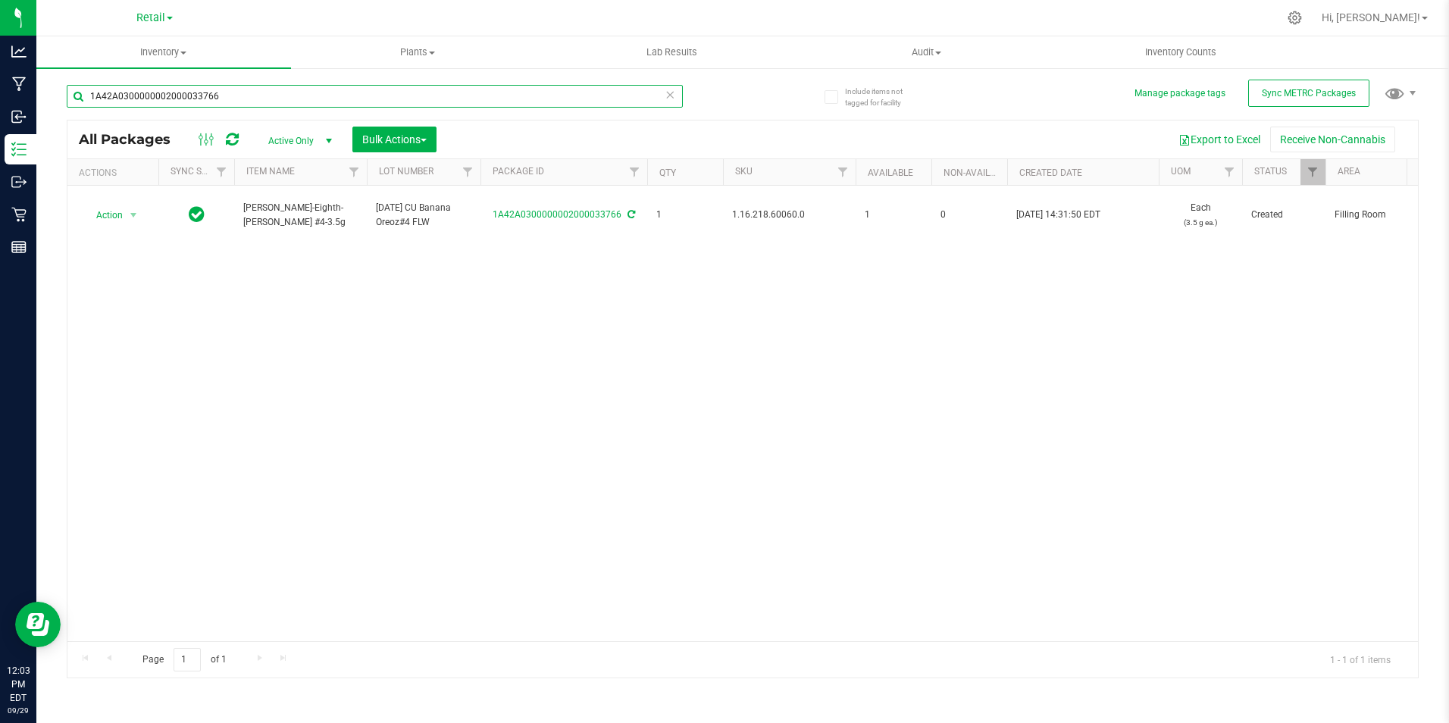
click at [217, 99] on input "1A42A0300000002000033766" at bounding box center [375, 96] width 616 height 23
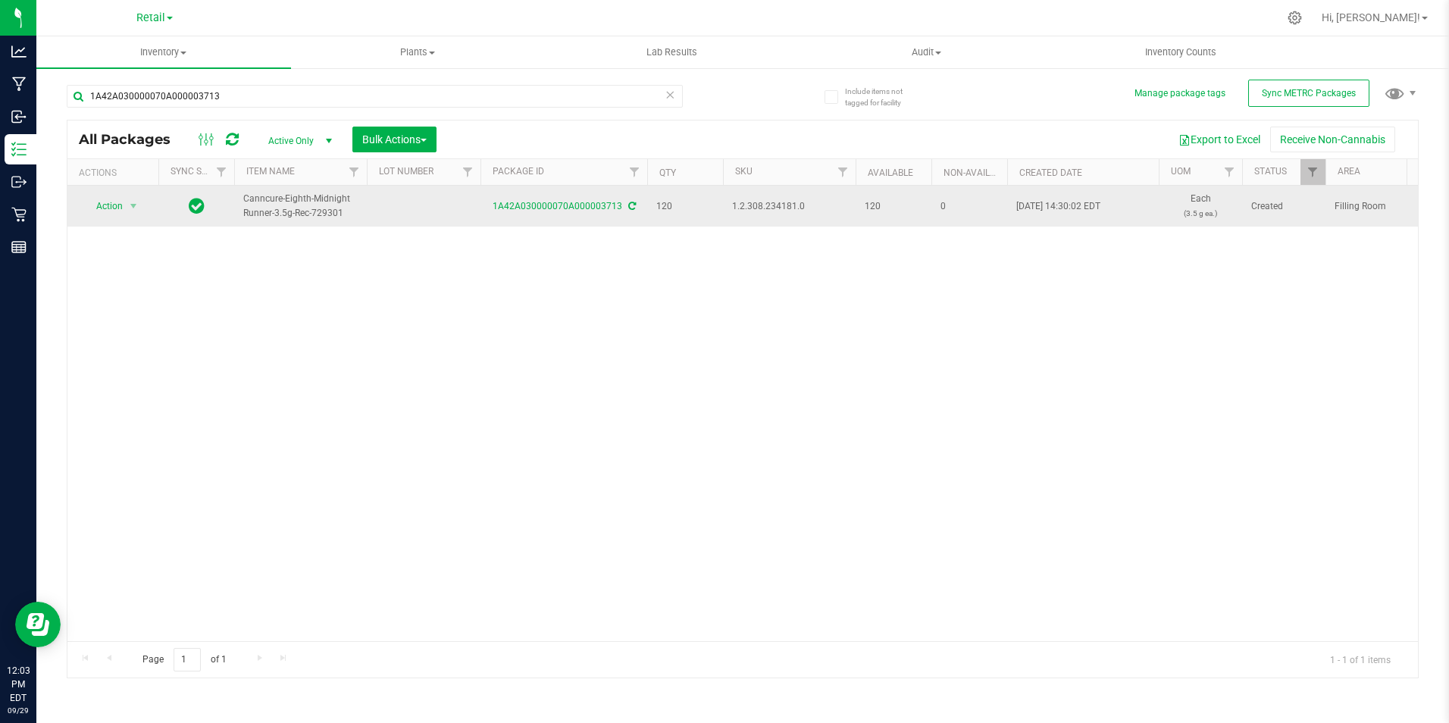
click at [774, 208] on span "1.2.308.234181.0" at bounding box center [789, 206] width 114 height 14
copy span "1.2.308.234181.0"
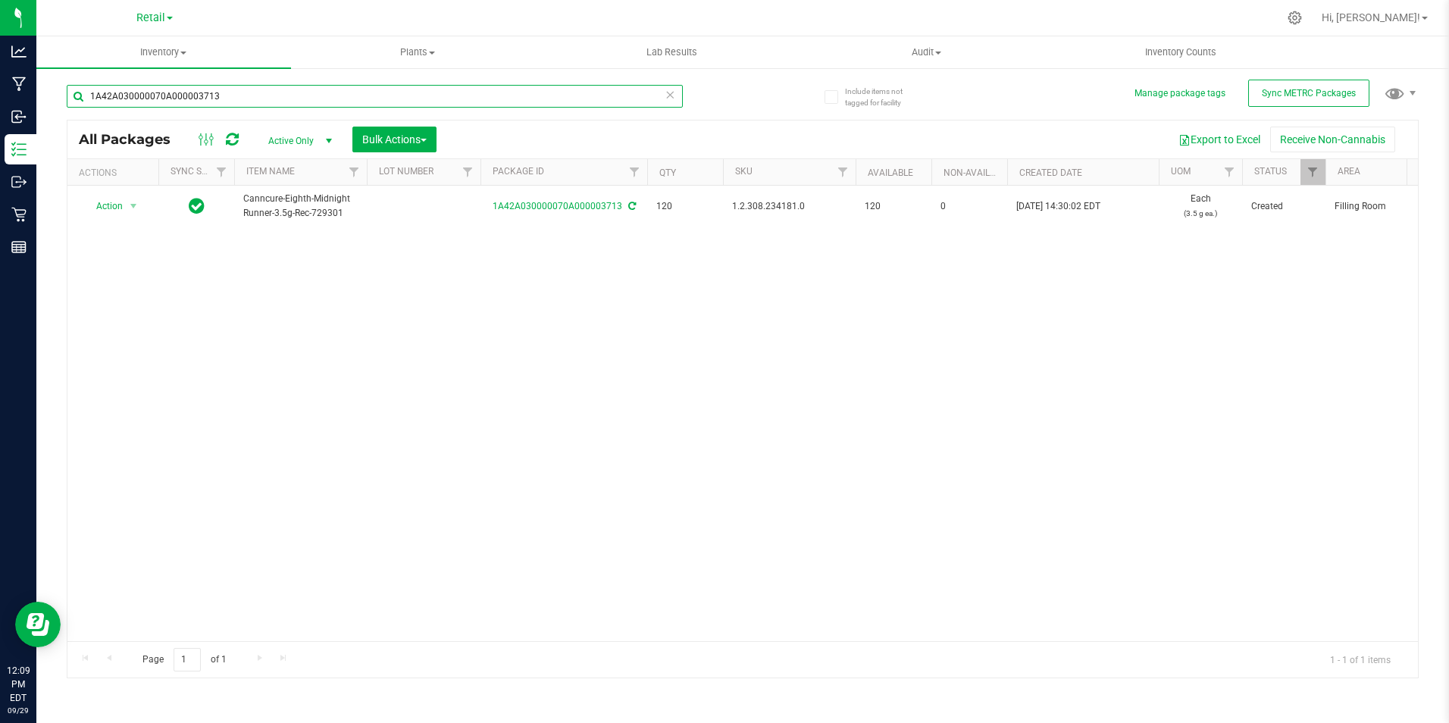
click at [239, 90] on input "1A42A030000070A000003713" at bounding box center [375, 96] width 616 height 23
click at [217, 97] on input "1A42A0300000002000032285" at bounding box center [375, 96] width 616 height 23
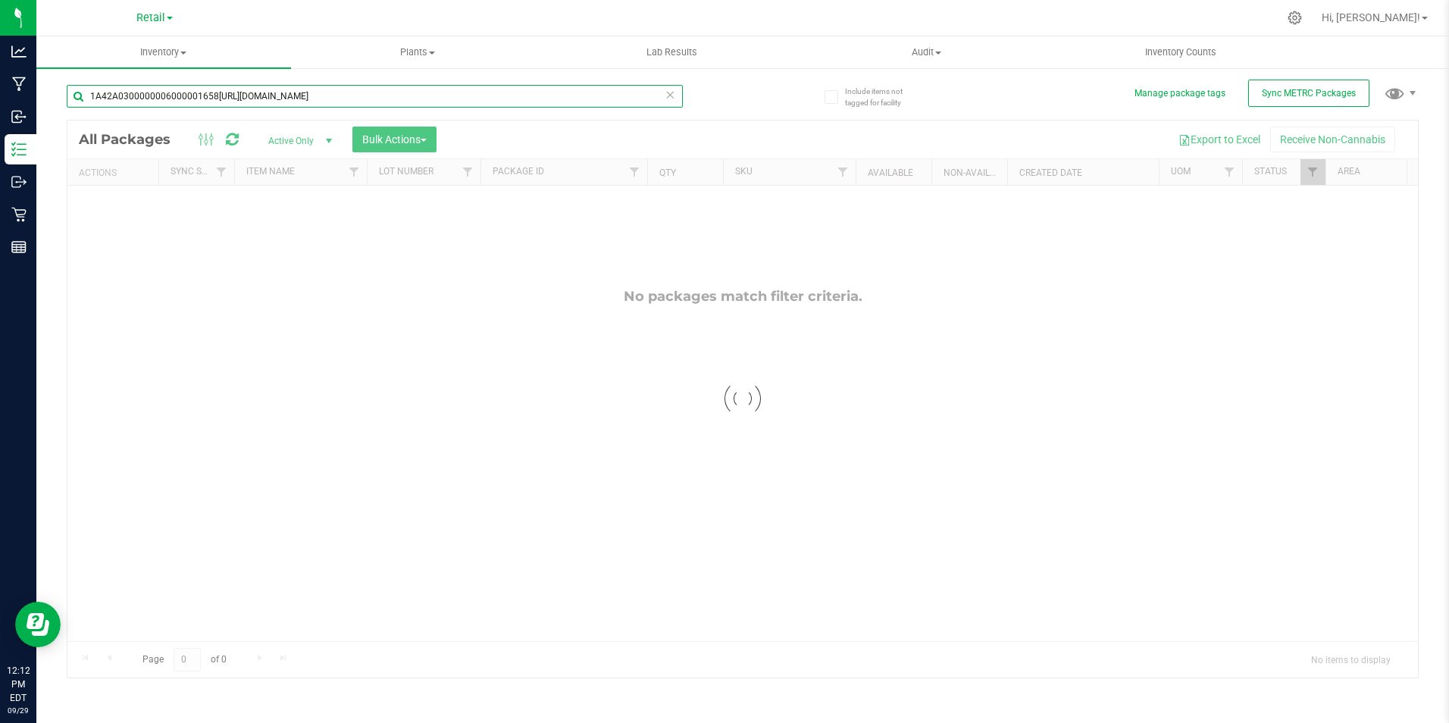
click at [343, 89] on input "1A42A0300000006000001658https://myqrcode.mobi/a4e412c7" at bounding box center [375, 96] width 616 height 23
click at [343, 92] on input "1A42A0300000006000001658https://myqrcode.mobi/a4e412c7" at bounding box center [375, 96] width 616 height 23
click at [343, 95] on input "1A42A0300000006000001658https://myqrcode.mobi/a4e412c7" at bounding box center [375, 96] width 616 height 23
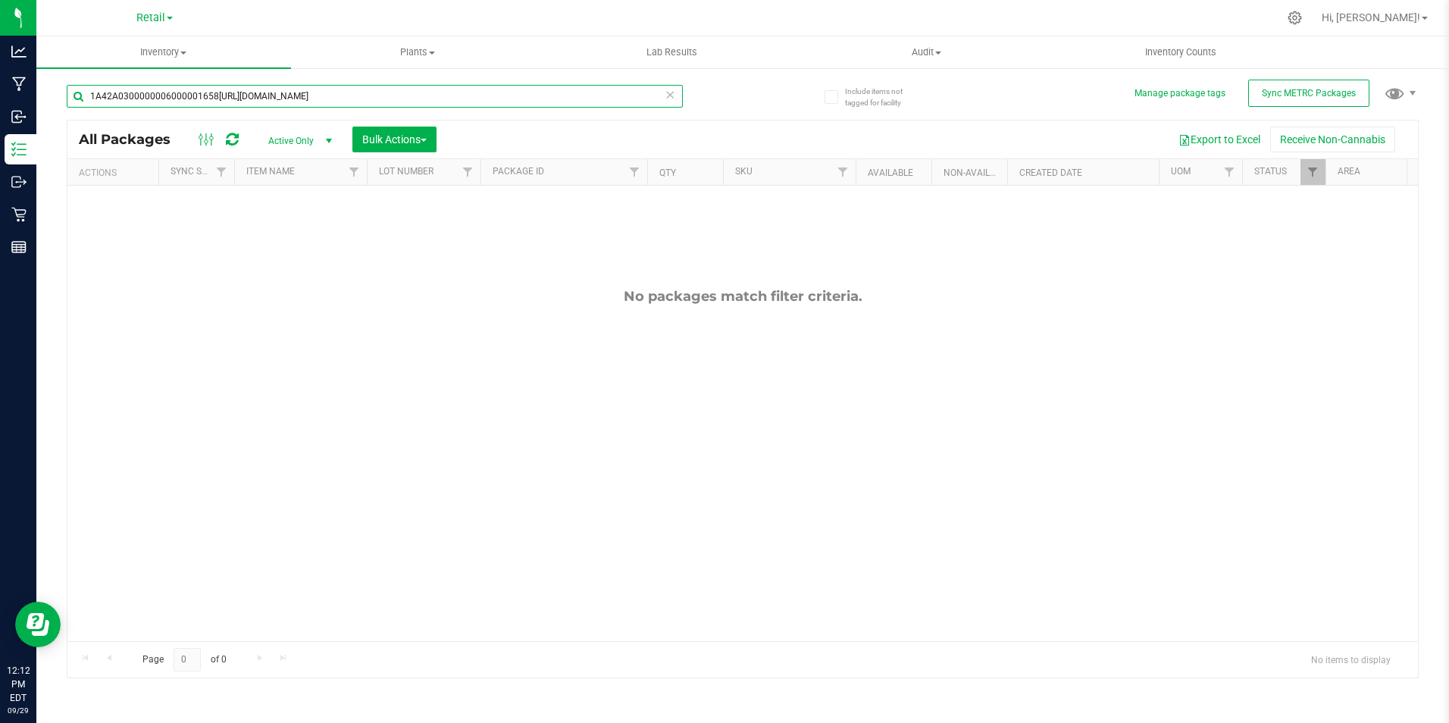
click at [343, 95] on input "1A42A0300000006000001658https://myqrcode.mobi/a4e412c7" at bounding box center [375, 96] width 616 height 23
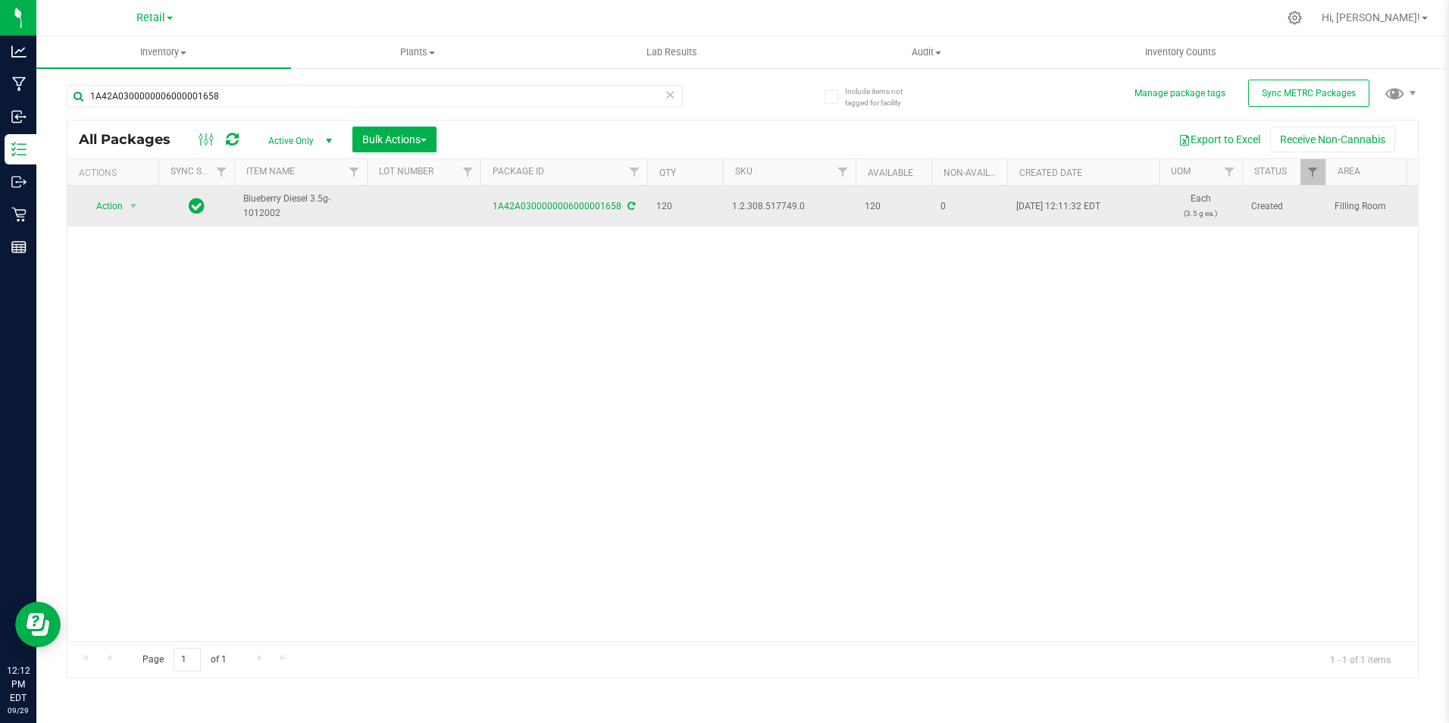
click at [769, 205] on span "1.2.308.517749.0" at bounding box center [789, 206] width 114 height 14
copy span "1.2.308.517749.0"
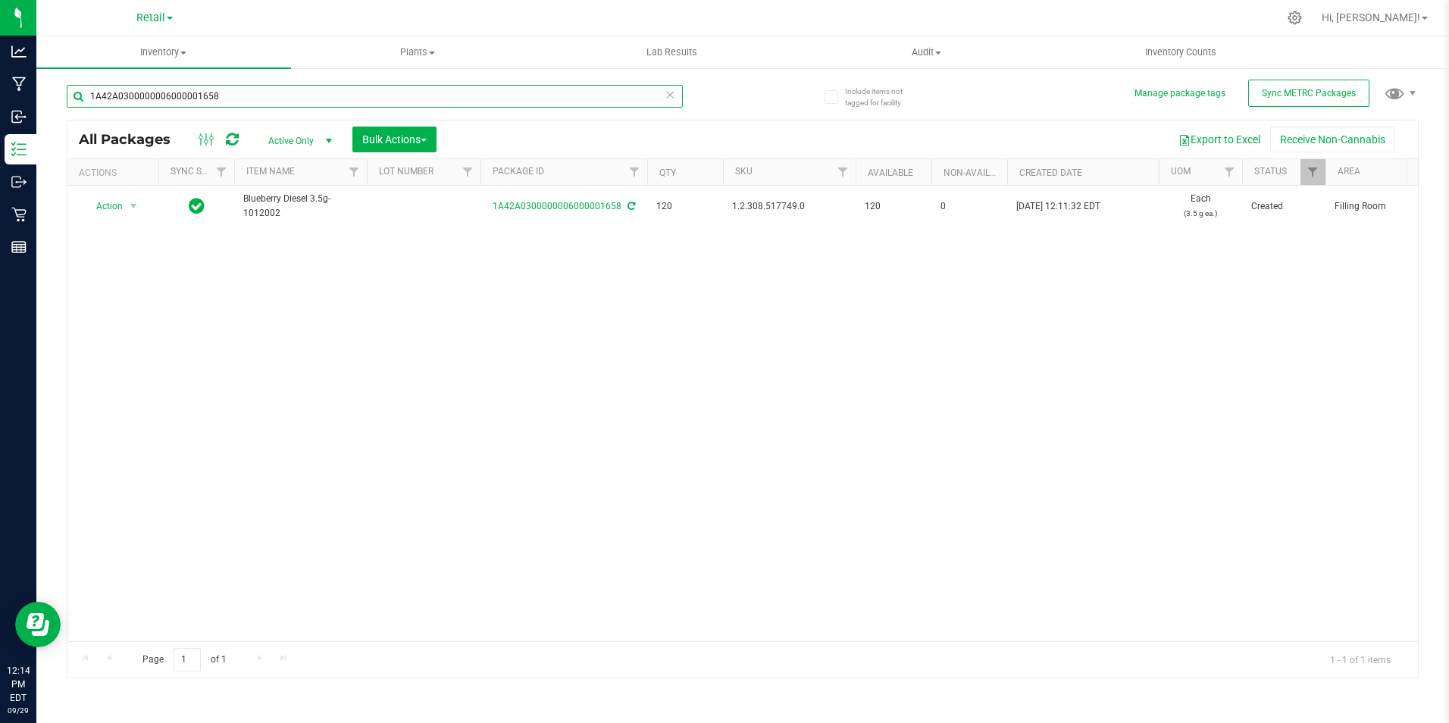
click at [236, 100] on input "1A42A0300000006000001658" at bounding box center [375, 96] width 616 height 23
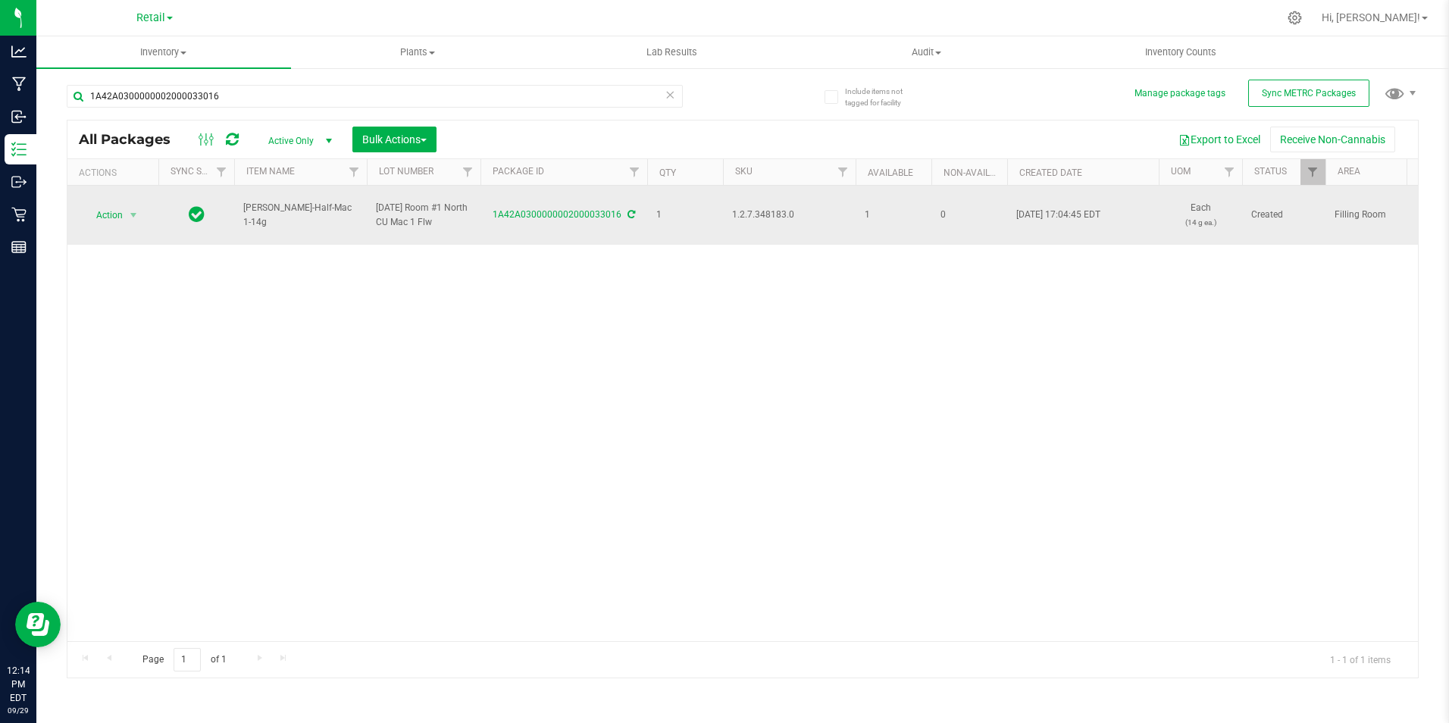
click at [774, 214] on span "1.2.7.348183.0" at bounding box center [789, 215] width 114 height 14
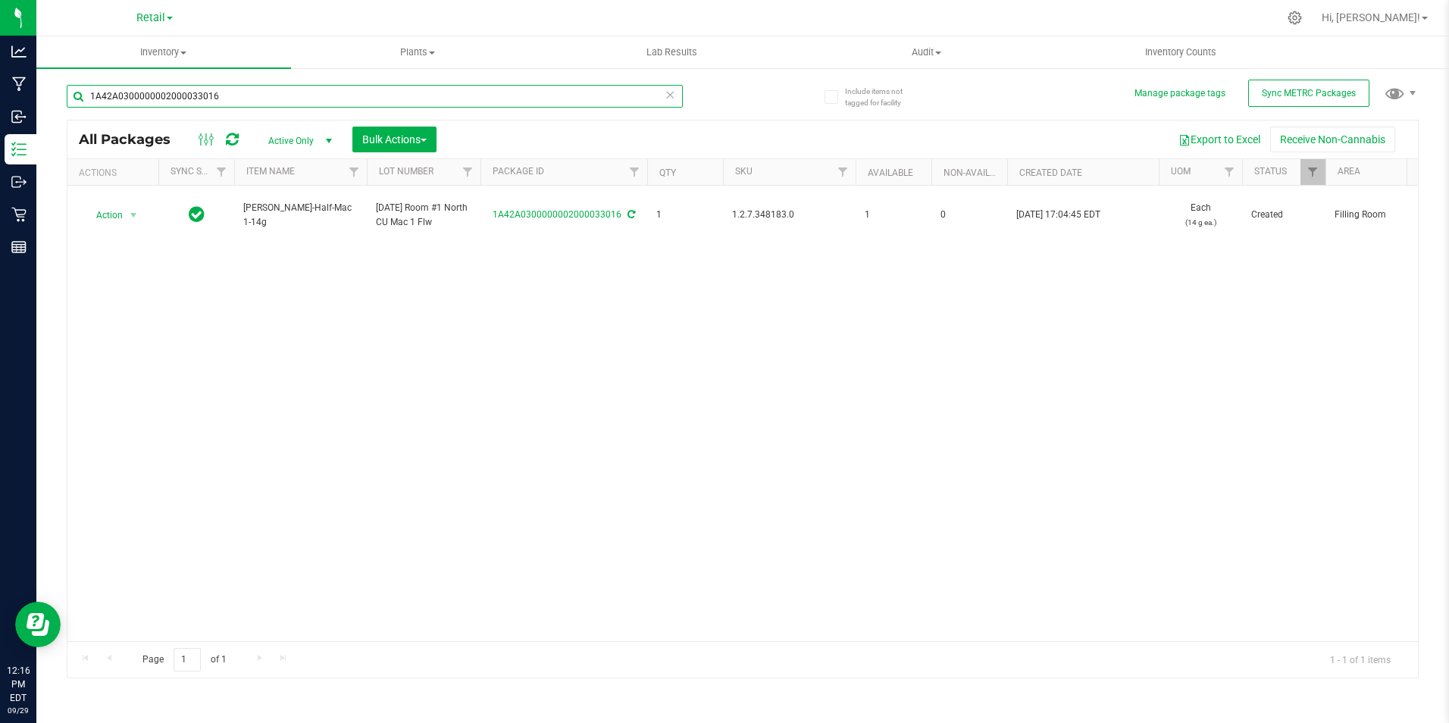
click at [237, 96] on input "1A42A0300000002000033016" at bounding box center [375, 96] width 616 height 23
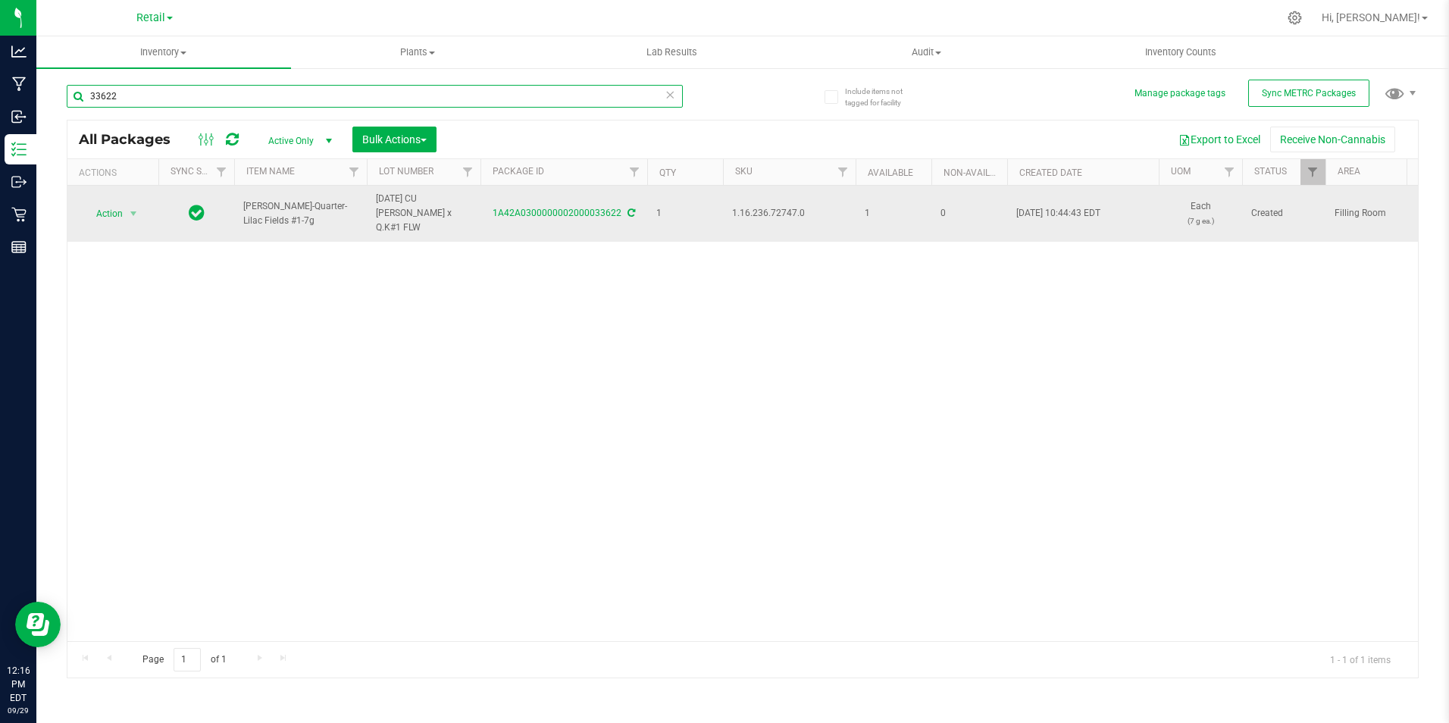
type input "33622"
click at [749, 208] on span "1.16.236.72747.0" at bounding box center [789, 213] width 114 height 14
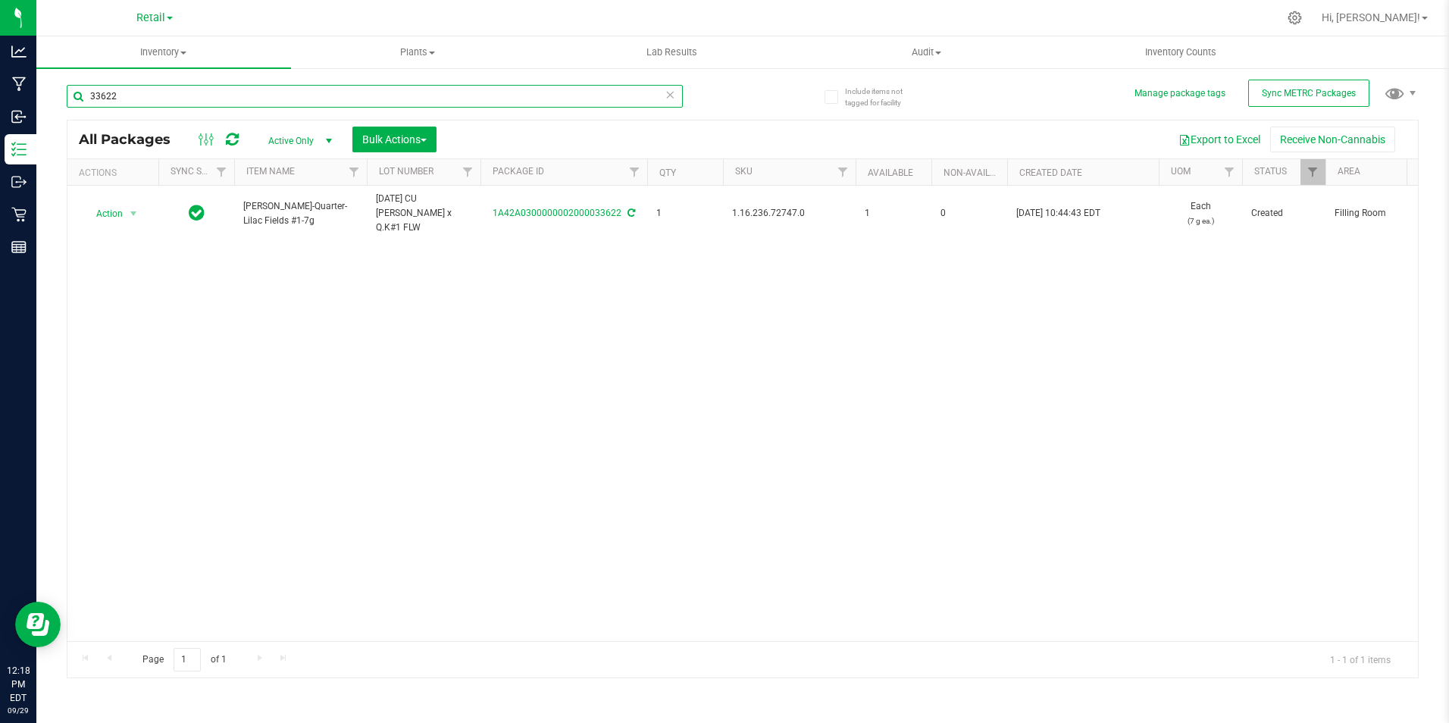
click at [171, 100] on input "33622" at bounding box center [375, 96] width 616 height 23
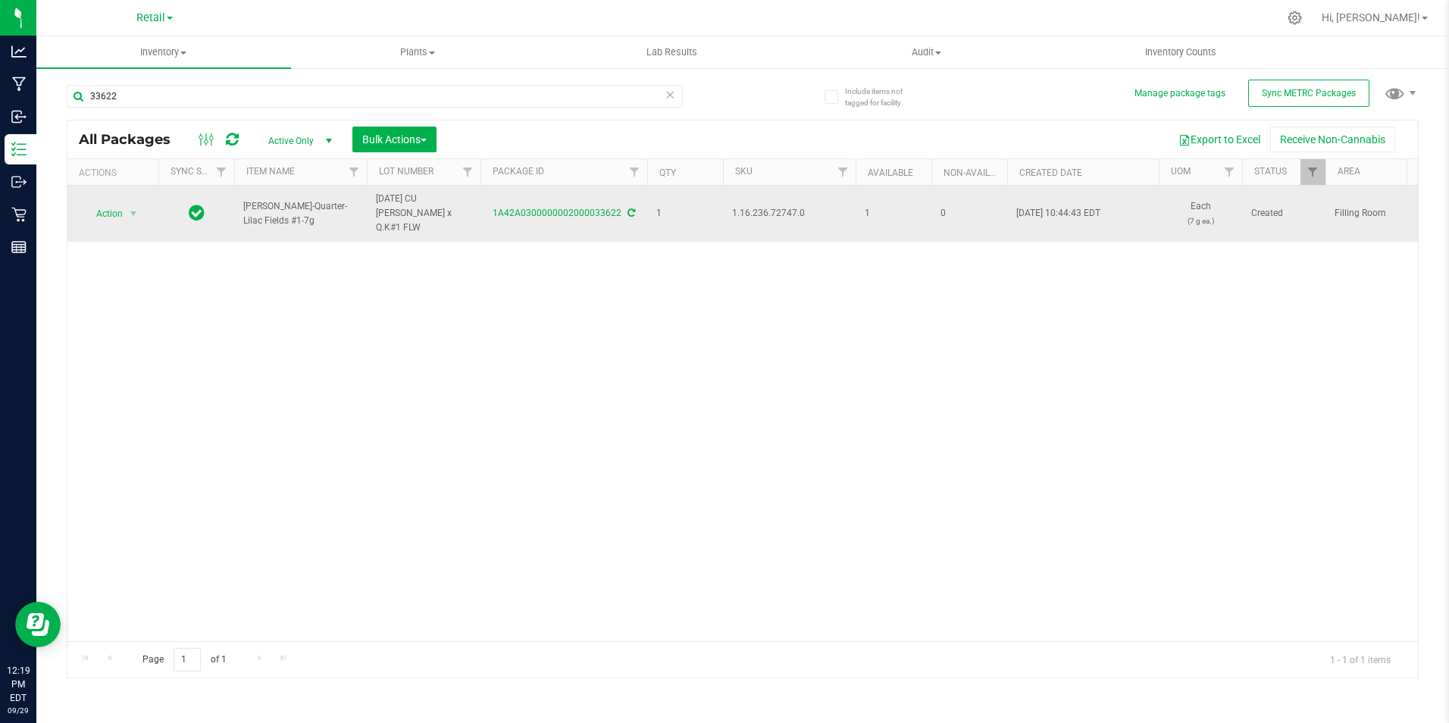
click at [777, 211] on span "1.16.236.72747.0" at bounding box center [789, 213] width 114 height 14
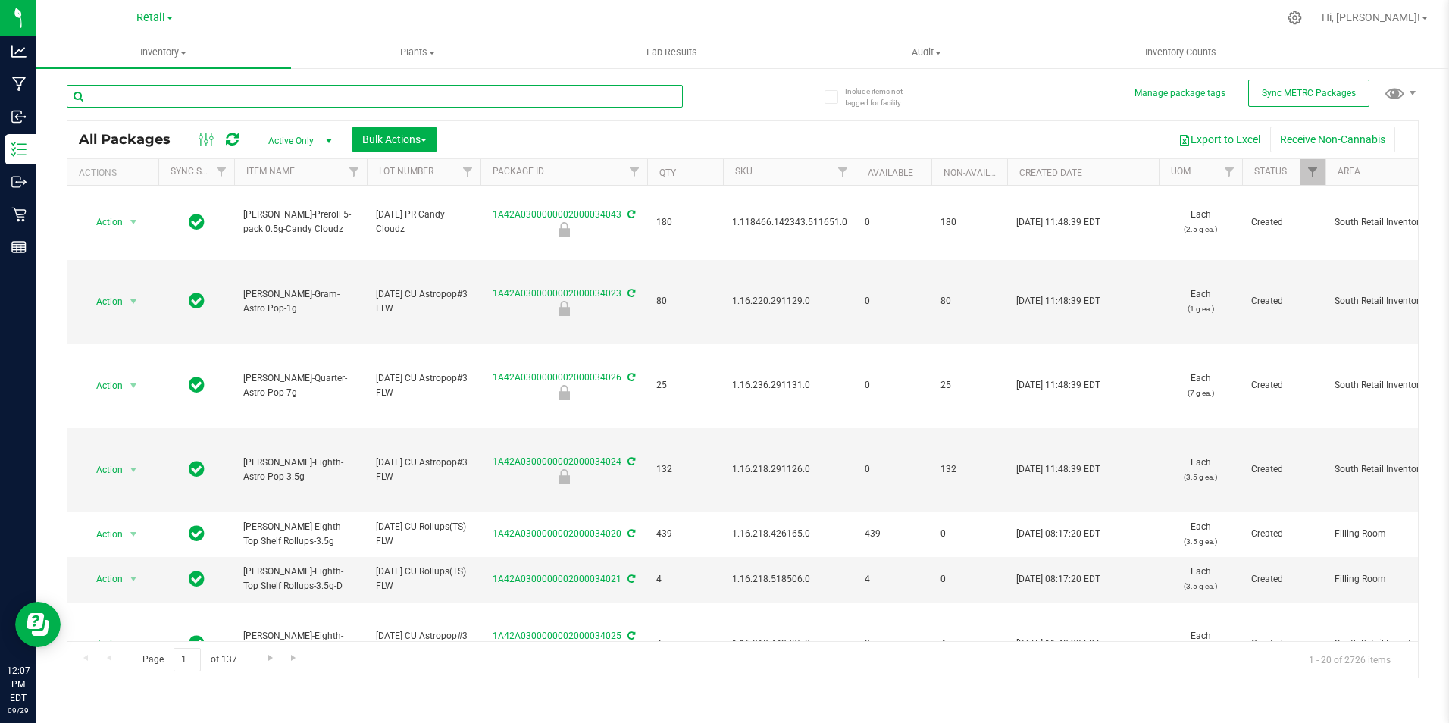
click at [258, 104] on input "text" at bounding box center [375, 96] width 616 height 23
type input "1A42A030000070A000003714"
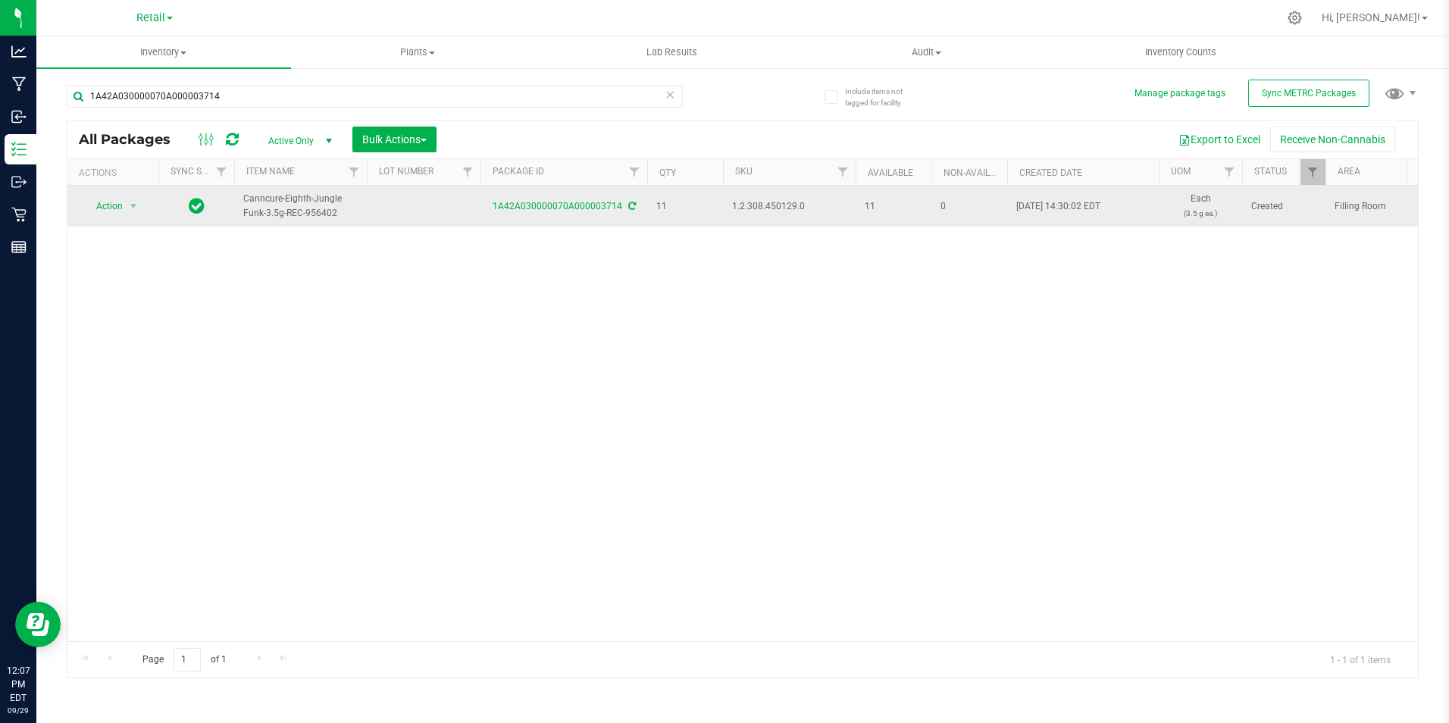
click at [755, 211] on span "1.2.308.450129.0" at bounding box center [789, 206] width 114 height 14
copy span "1.2.308.450129.0"
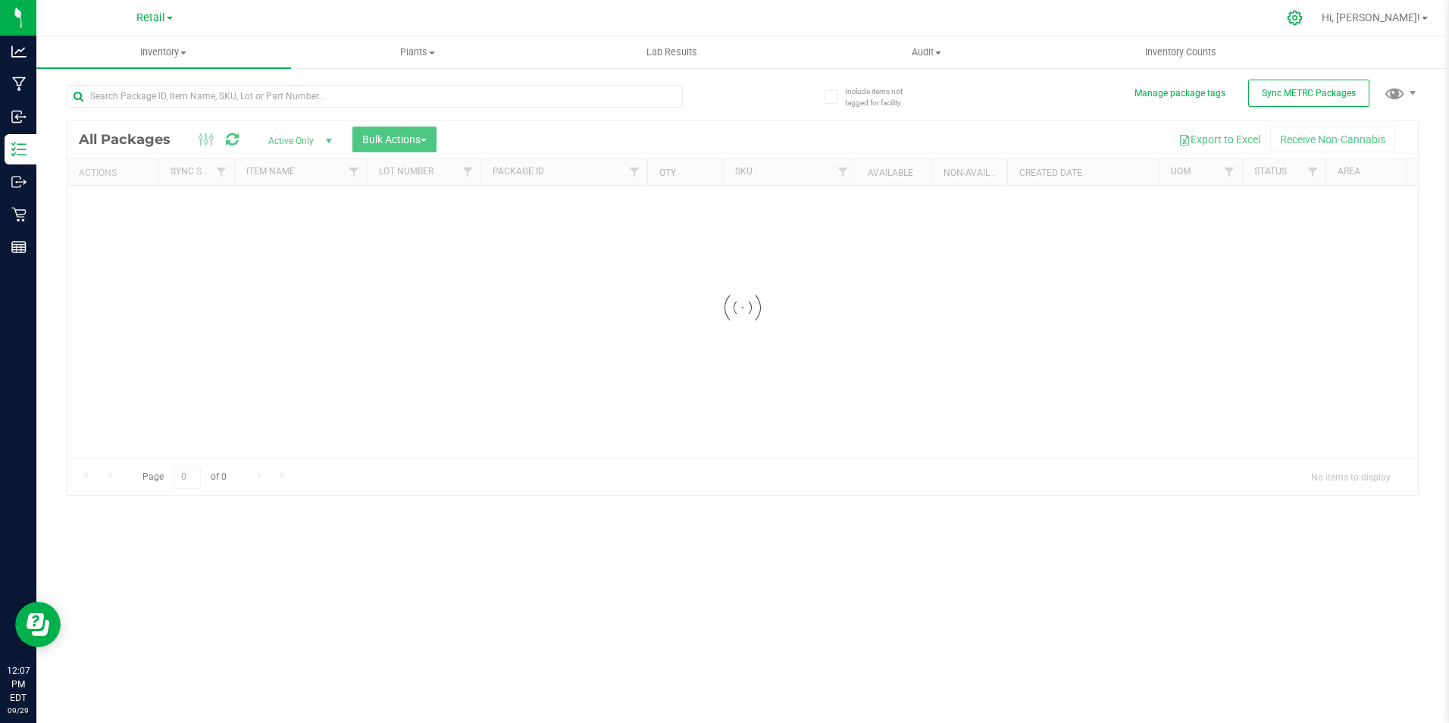
click at [1302, 22] on icon at bounding box center [1294, 18] width 14 height 14
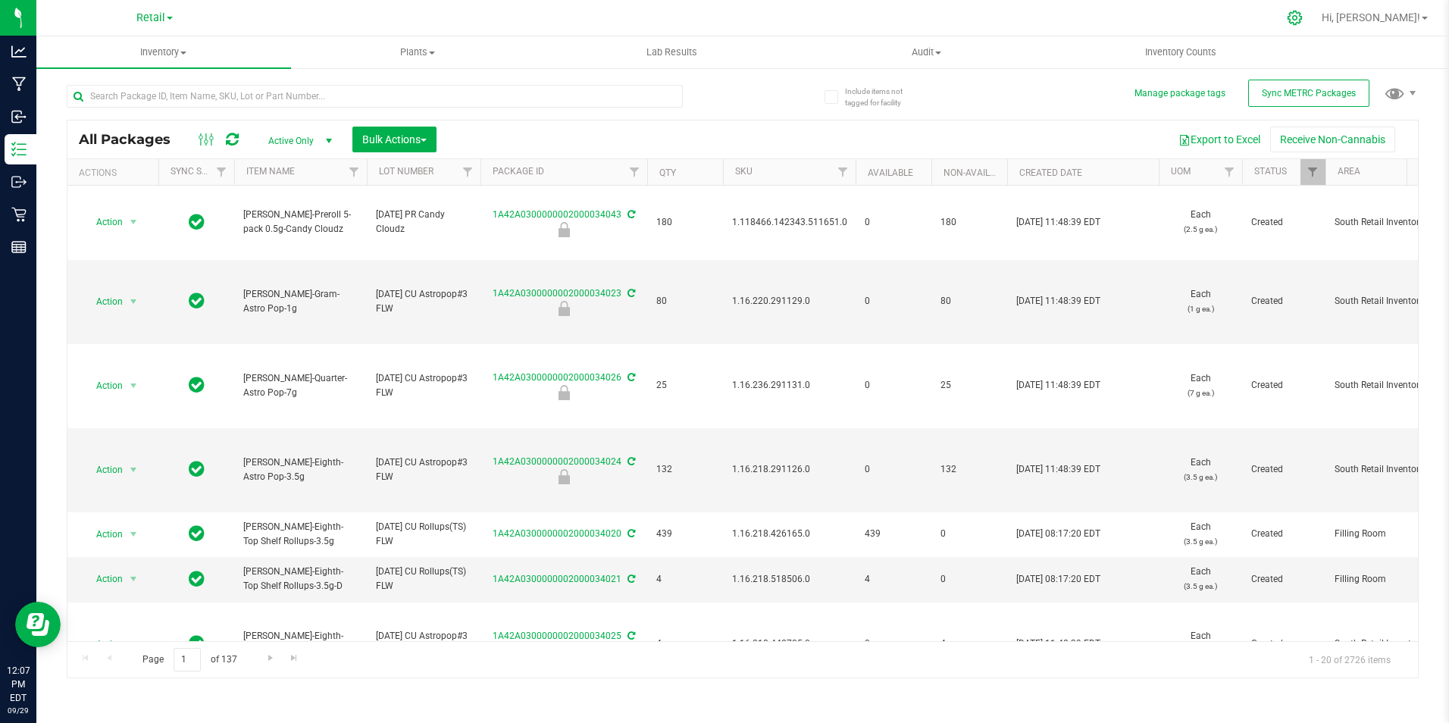
click at [1302, 22] on icon at bounding box center [1294, 18] width 14 height 14
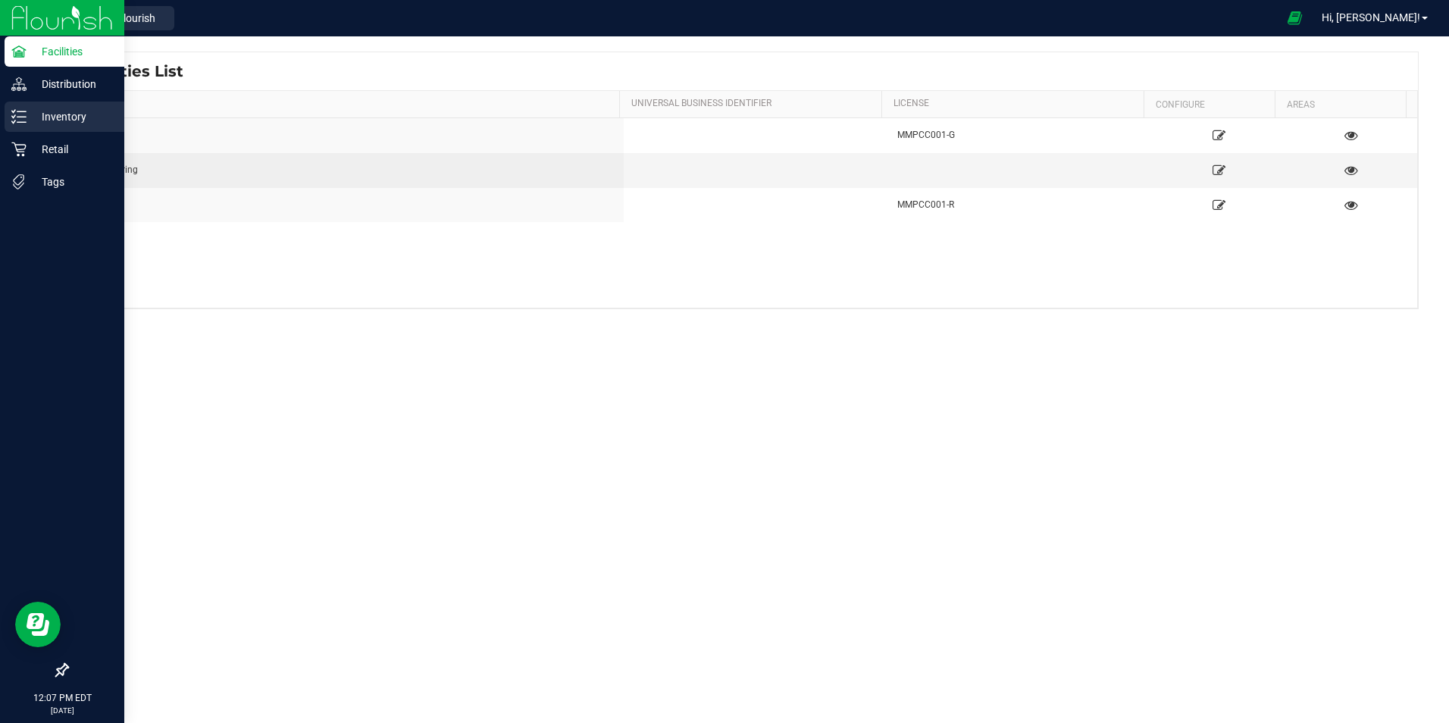
click at [24, 117] on line at bounding box center [21, 117] width 8 height 0
